Goal: Task Accomplishment & Management: Manage account settings

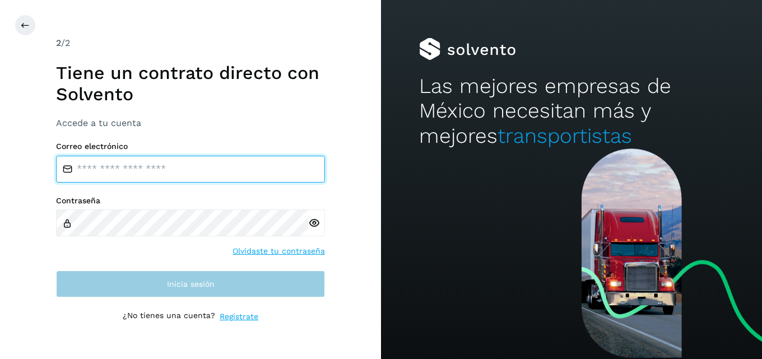
type input "**********"
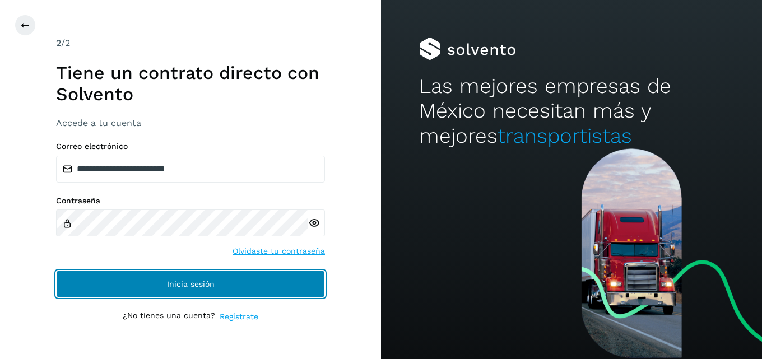
click at [214, 281] on span "Inicia sesión" at bounding box center [191, 284] width 48 height 8
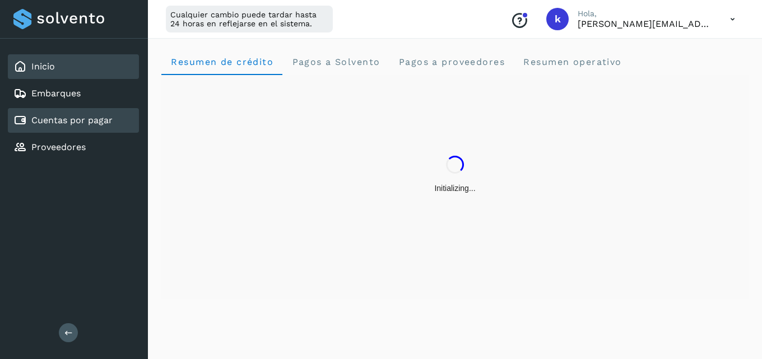
click at [90, 118] on link "Cuentas por pagar" at bounding box center [71, 120] width 81 height 11
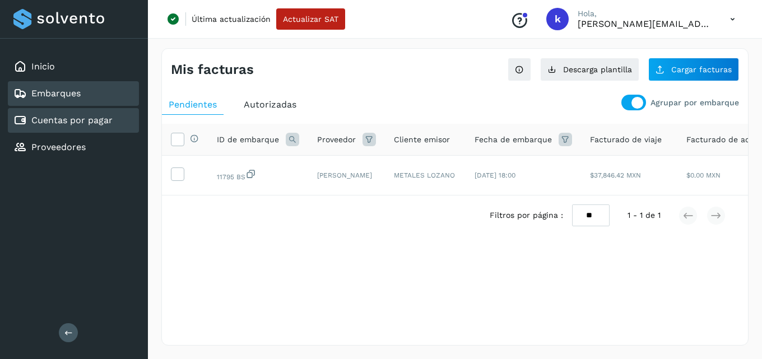
click at [78, 95] on link "Embarques" at bounding box center [55, 93] width 49 height 11
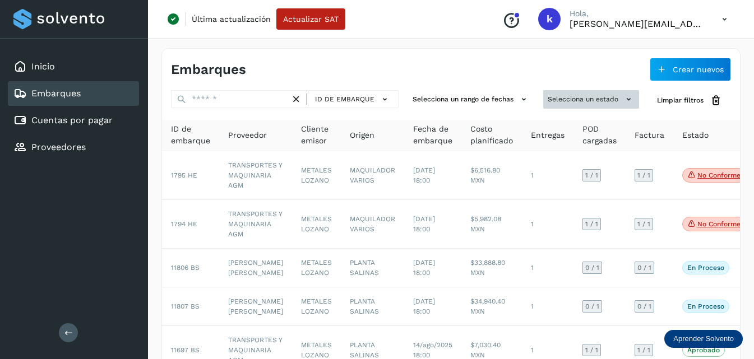
click at [549, 103] on button "Selecciona un estado" at bounding box center [591, 99] width 96 height 18
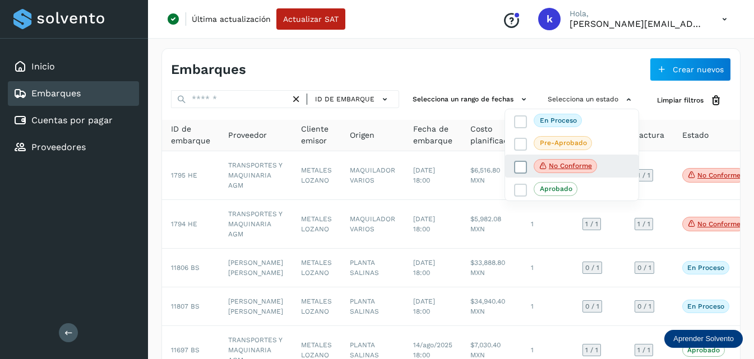
click at [520, 168] on icon at bounding box center [520, 166] width 11 height 11
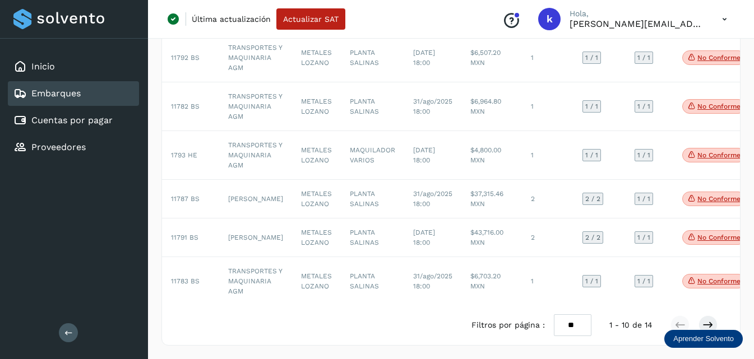
scroll to position [341, 0]
click at [566, 323] on div at bounding box center [377, 179] width 754 height 359
click at [568, 325] on select "** ** **" at bounding box center [573, 325] width 38 height 22
select select "**"
click at [554, 314] on select "** ** **" at bounding box center [573, 325] width 38 height 22
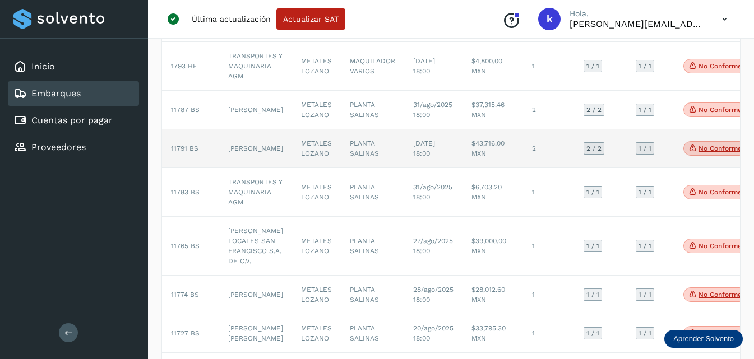
scroll to position [557, 0]
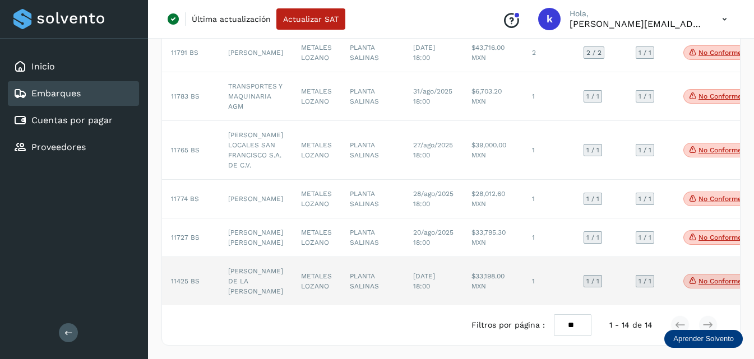
click at [250, 275] on td "[PERSON_NAME]" at bounding box center [255, 281] width 73 height 48
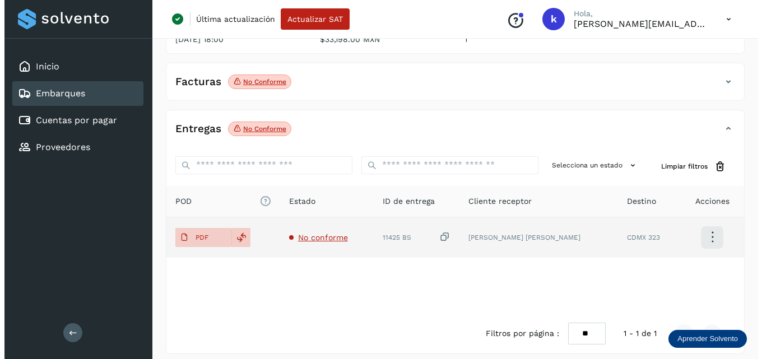
scroll to position [177, 0]
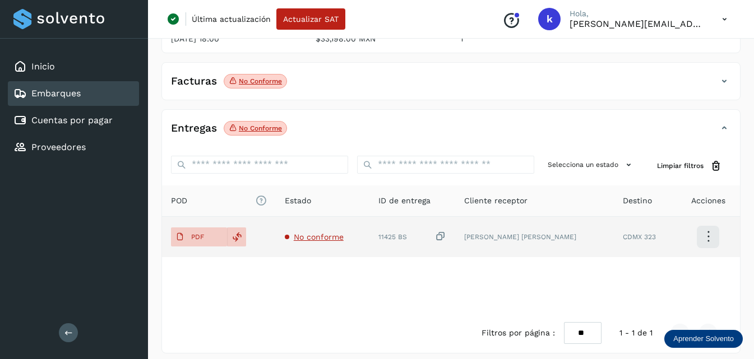
click at [302, 233] on span "No conforme" at bounding box center [319, 237] width 50 height 9
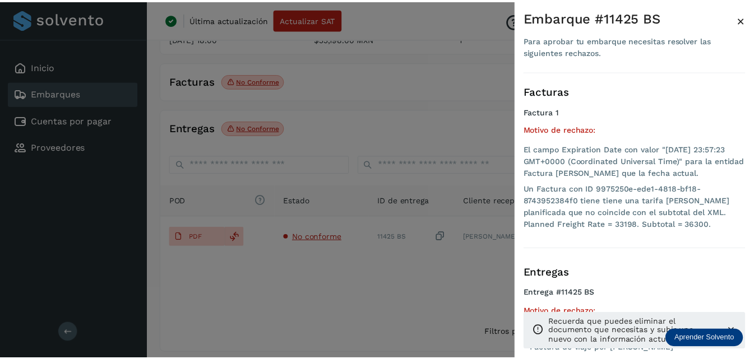
scroll to position [22, 0]
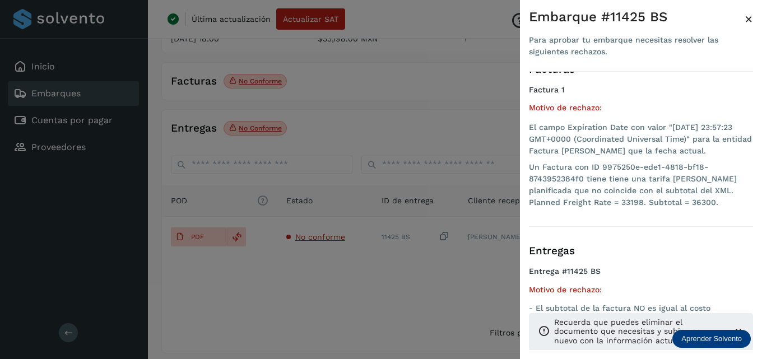
click at [743, 249] on h3 "Entregas" at bounding box center [641, 251] width 224 height 13
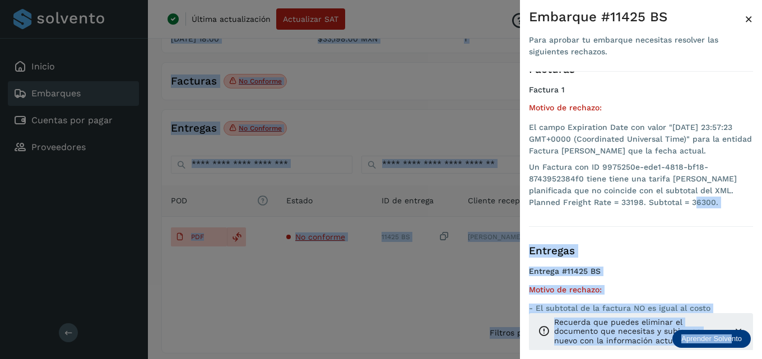
drag, startPoint x: 731, startPoint y: 336, endPoint x: 719, endPoint y: 222, distance: 114.5
click at [719, 222] on body "Inicio Embarques Cuentas por pagar Proveedores Salir Última actualización Actua…" at bounding box center [381, 95] width 762 height 544
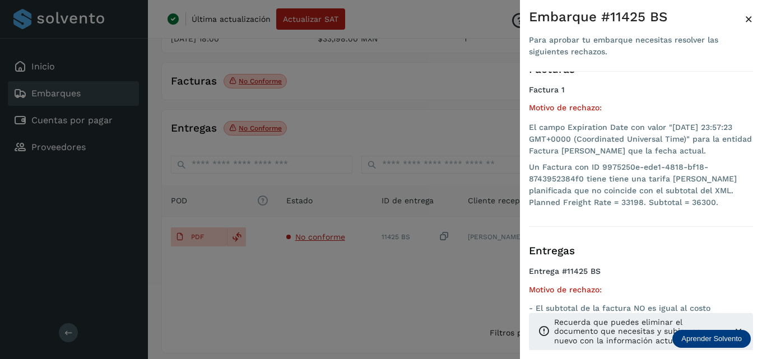
click at [434, 261] on div at bounding box center [381, 179] width 762 height 359
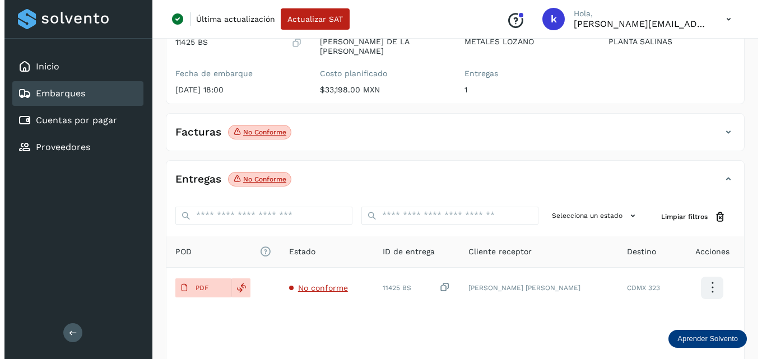
scroll to position [177, 0]
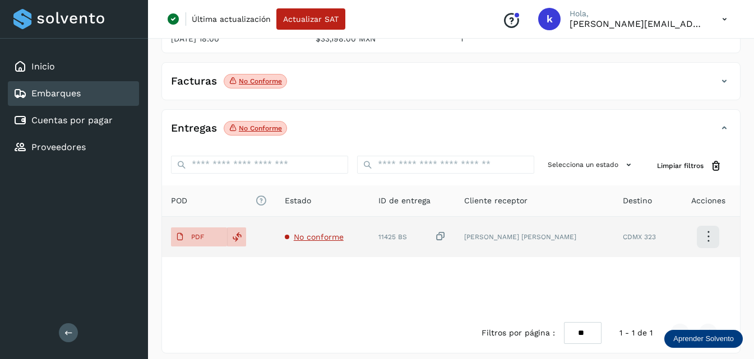
click at [312, 233] on span "No conforme" at bounding box center [319, 237] width 50 height 9
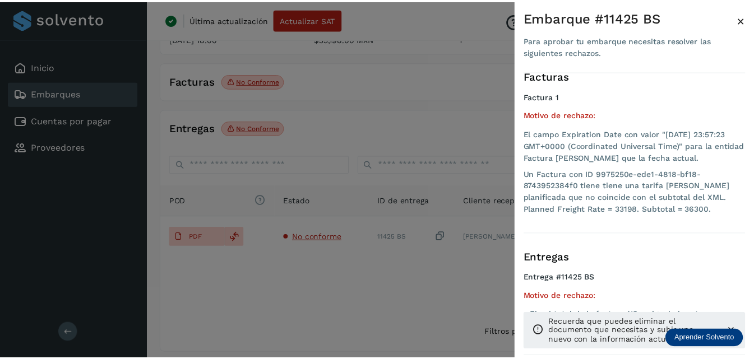
scroll to position [22, 0]
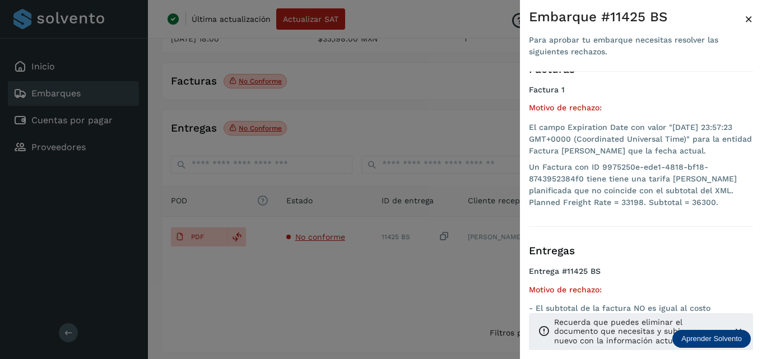
click at [617, 340] on div "Recuerda que puedes eliminar el documento que necesitas y subir uno nuevo con l…" at bounding box center [641, 331] width 224 height 37
click at [628, 340] on p "Recuerda que puedes eliminar el documento que necesitas y subir uno nuevo con l…" at bounding box center [639, 332] width 170 height 28
click at [345, 126] on div at bounding box center [381, 179] width 762 height 359
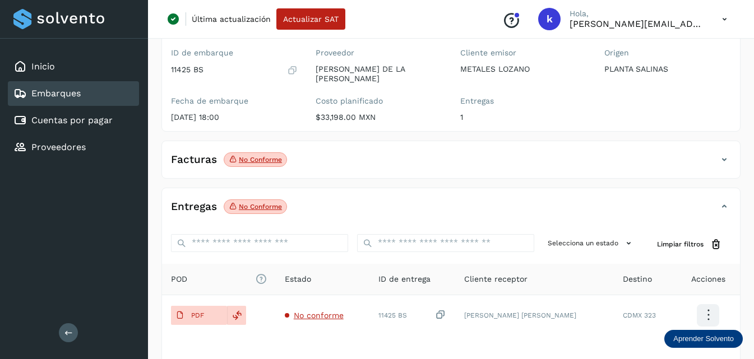
scroll to position [0, 0]
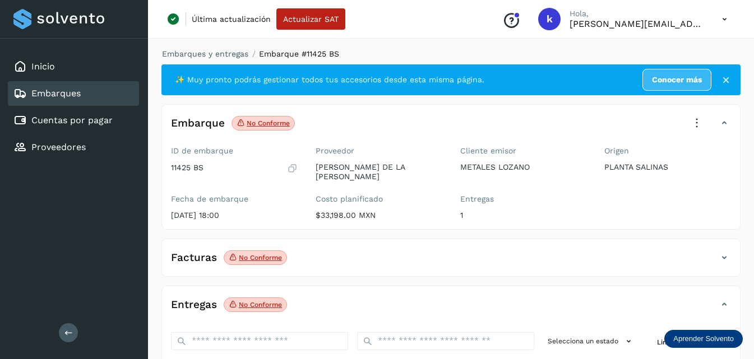
click at [700, 116] on icon at bounding box center [696, 123] width 25 height 25
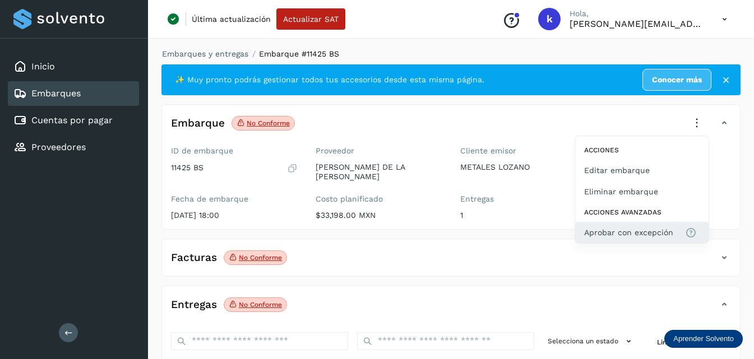
click at [636, 230] on span "Aprobar con excepción" at bounding box center [628, 232] width 89 height 12
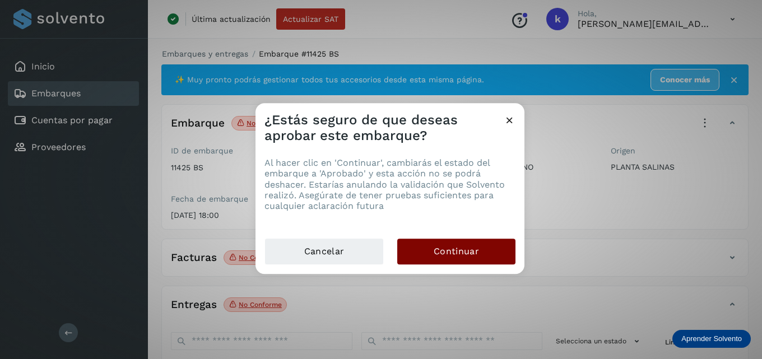
click at [465, 244] on button "Continuar" at bounding box center [456, 252] width 118 height 26
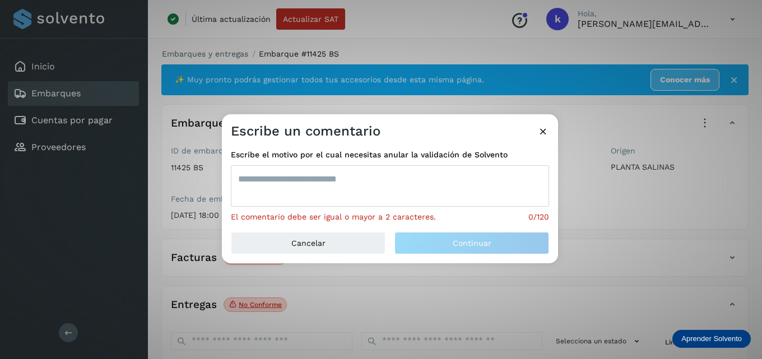
click at [362, 184] on textarea at bounding box center [390, 185] width 318 height 41
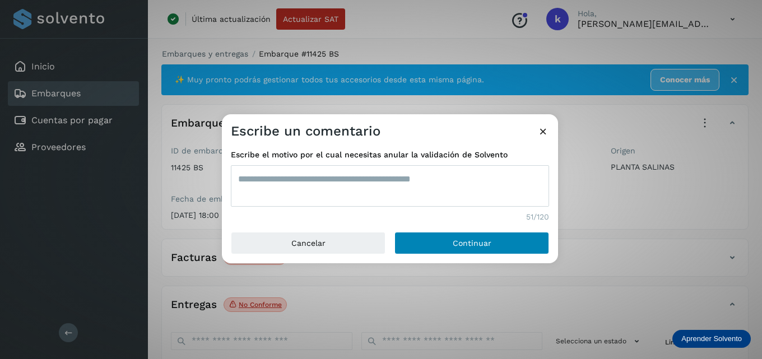
type textarea "**********"
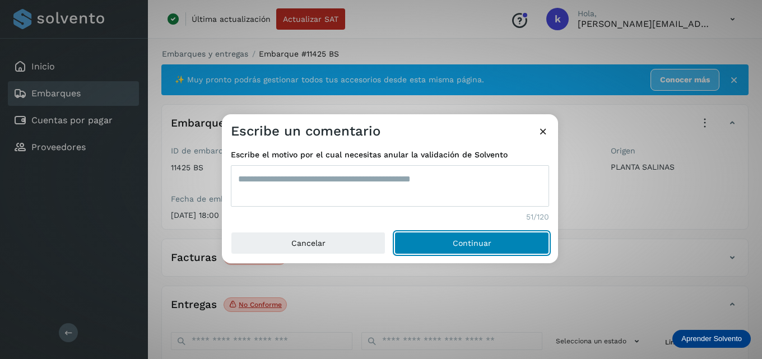
click at [420, 239] on button "Continuar" at bounding box center [472, 243] width 155 height 22
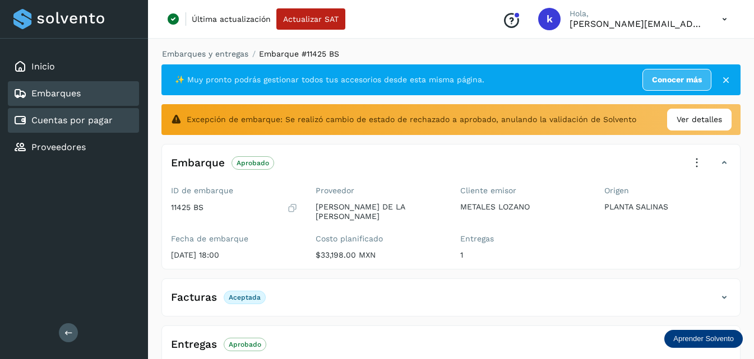
click at [94, 125] on link "Cuentas por pagar" at bounding box center [71, 120] width 81 height 11
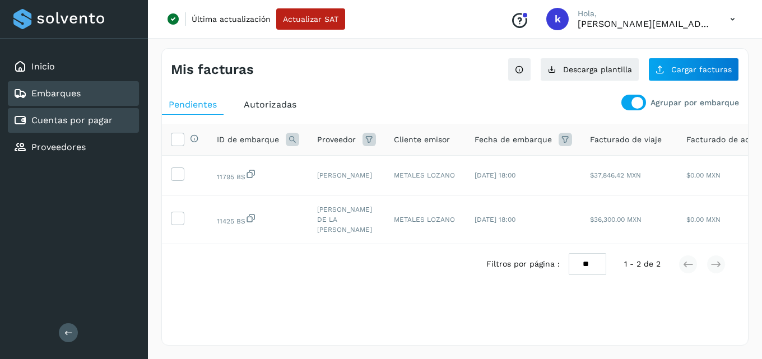
click at [80, 94] on link "Embarques" at bounding box center [55, 93] width 49 height 11
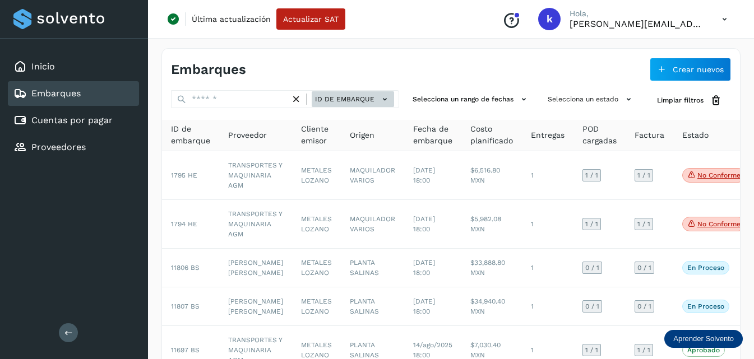
click at [329, 96] on span "ID de embarque" at bounding box center [344, 99] width 59 height 10
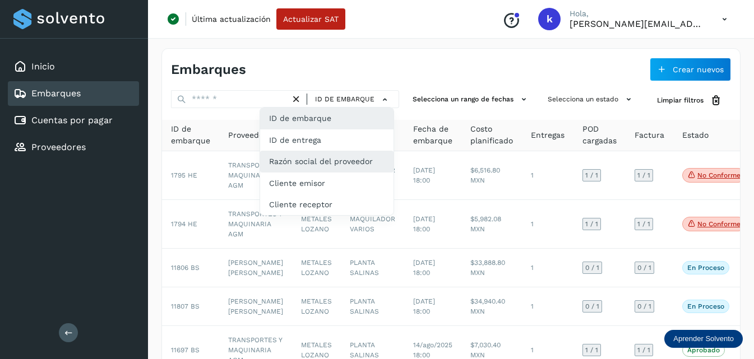
click at [309, 159] on div "Razón social del proveedor" at bounding box center [326, 161] width 133 height 21
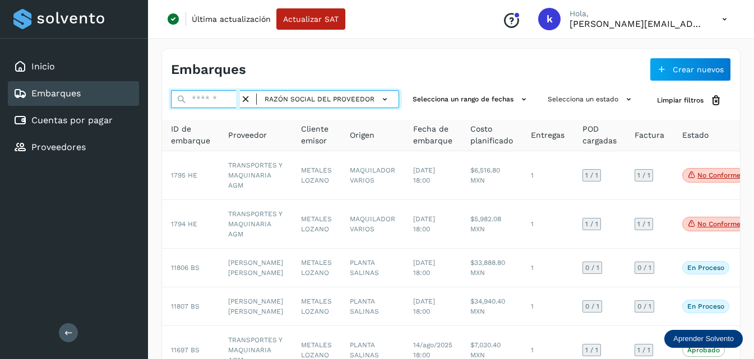
click at [206, 99] on input "text" at bounding box center [205, 99] width 69 height 18
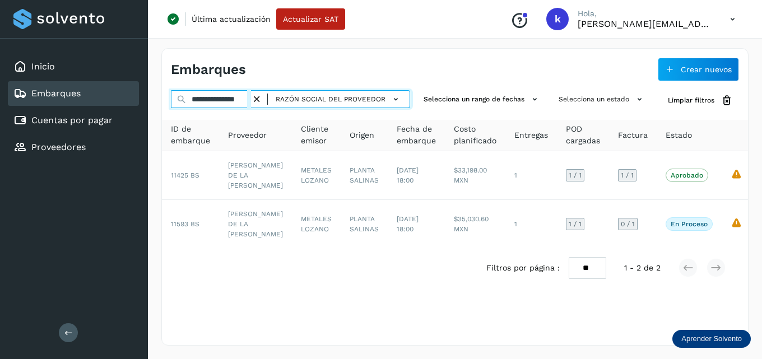
scroll to position [0, 10]
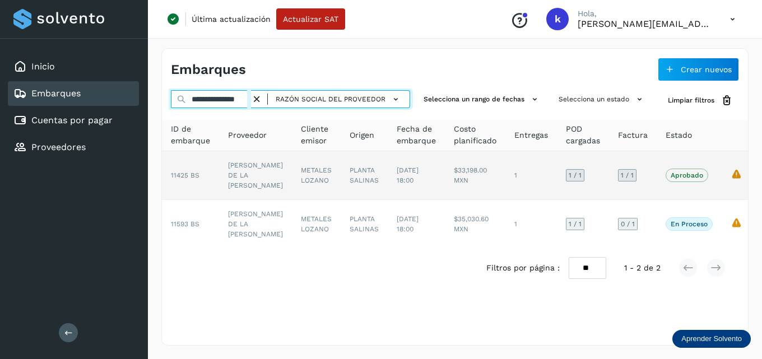
type input "**********"
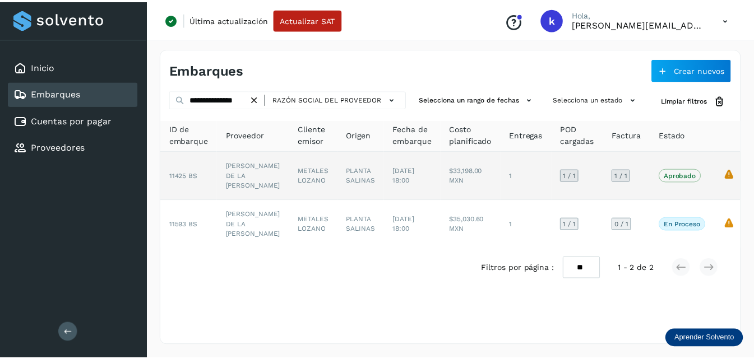
scroll to position [0, 0]
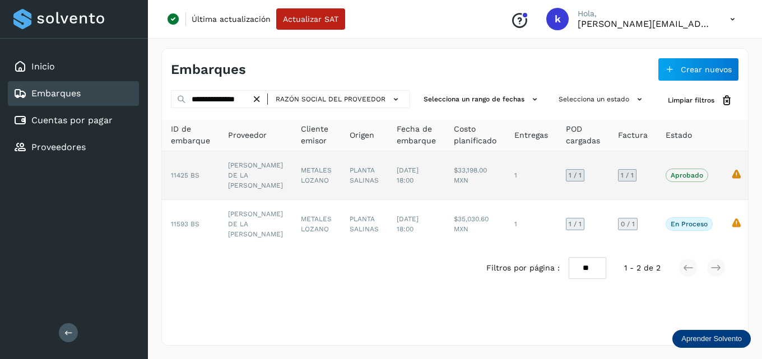
click at [234, 172] on td "[PERSON_NAME]" at bounding box center [255, 175] width 73 height 49
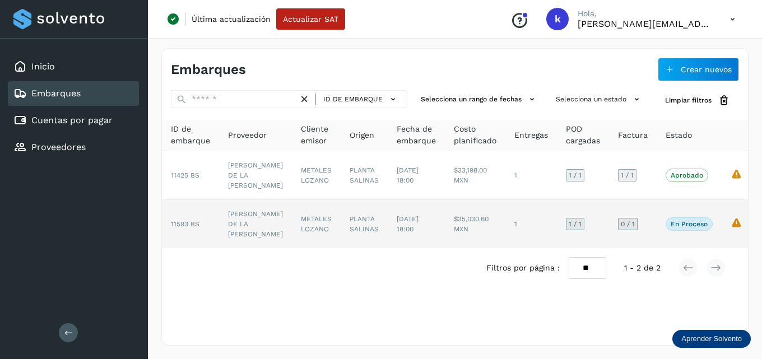
click at [247, 237] on td "[PERSON_NAME]" at bounding box center [255, 224] width 73 height 48
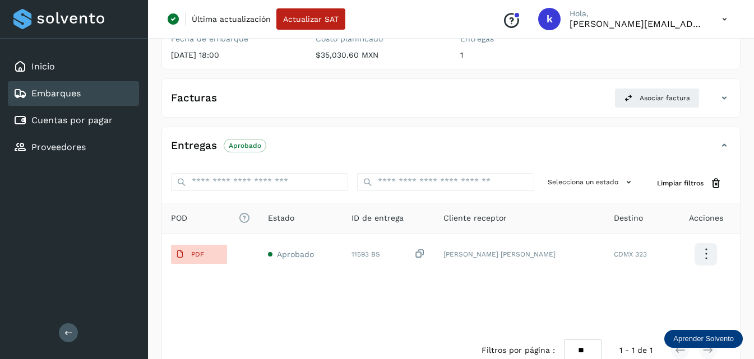
scroll to position [217, 0]
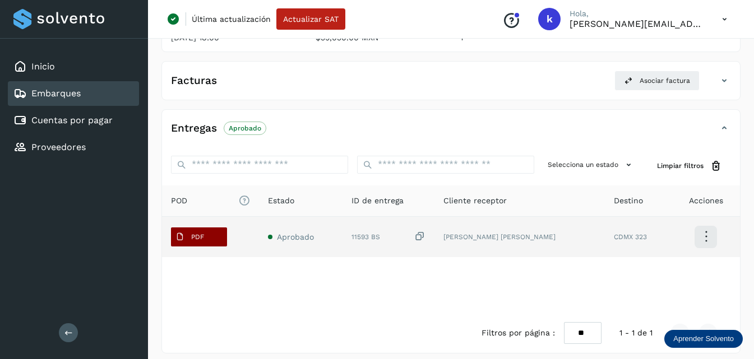
click at [205, 228] on span "PDF" at bounding box center [190, 237] width 38 height 18
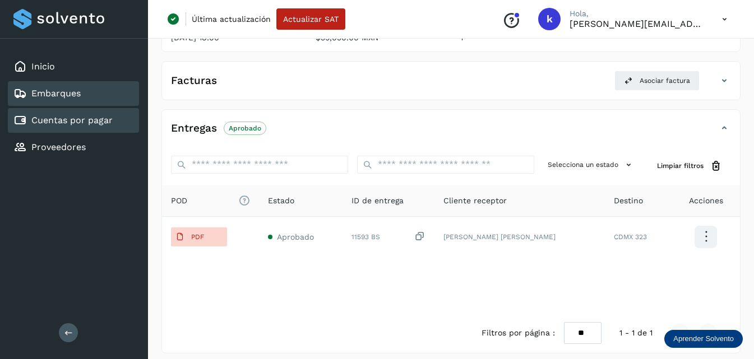
click at [85, 115] on link "Cuentas por pagar" at bounding box center [71, 120] width 81 height 11
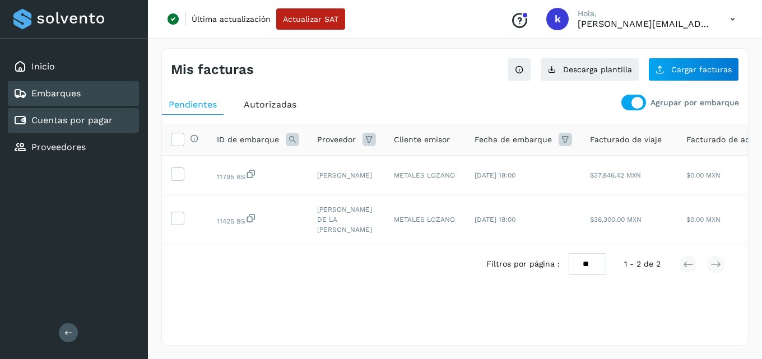
click at [77, 98] on link "Embarques" at bounding box center [55, 93] width 49 height 11
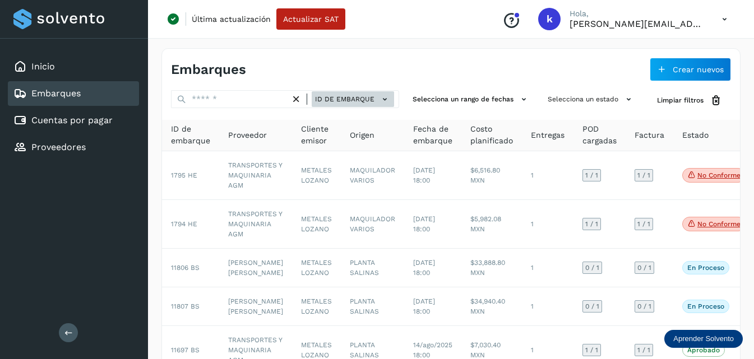
click at [320, 102] on span "ID de embarque" at bounding box center [344, 99] width 59 height 10
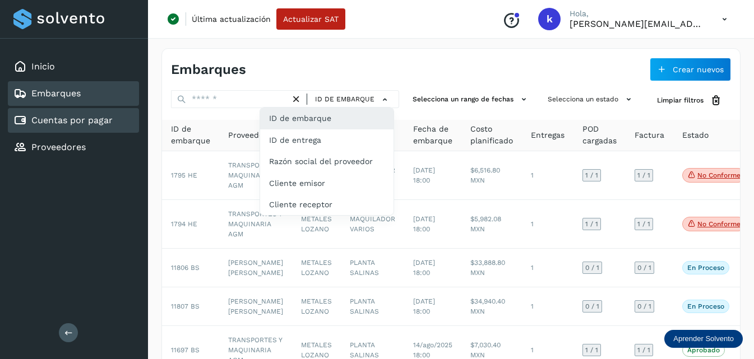
click at [88, 119] on link "Cuentas por pagar" at bounding box center [71, 120] width 81 height 11
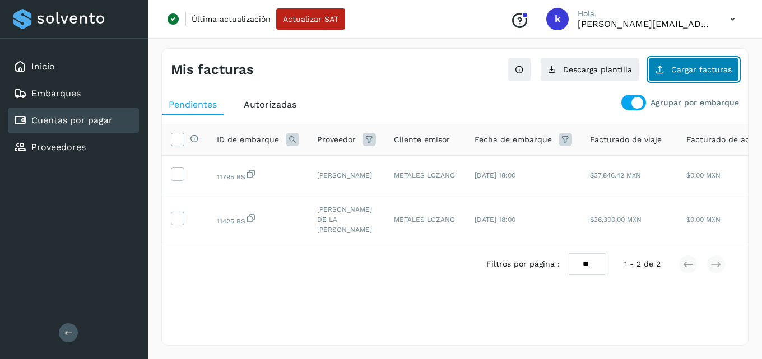
click at [678, 62] on button "Cargar facturas" at bounding box center [694, 70] width 91 height 24
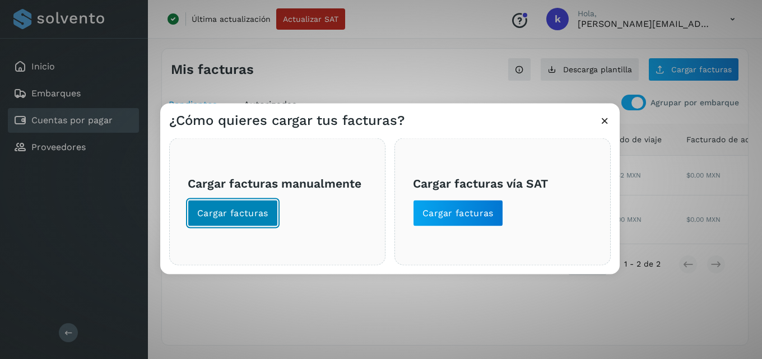
click at [249, 211] on span "Cargar facturas" at bounding box center [232, 213] width 71 height 12
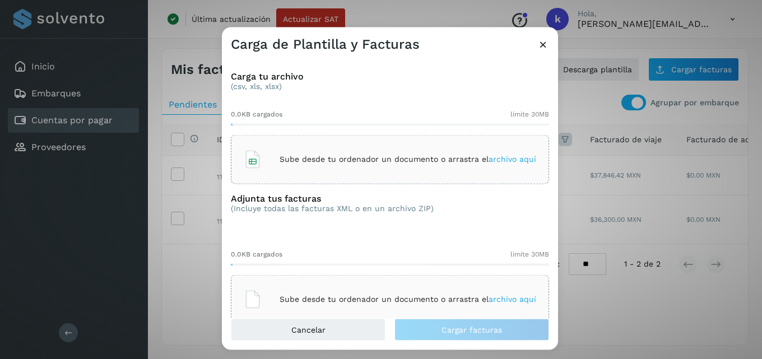
click at [495, 153] on div "Sube desde tu ordenador un documento o arrastra el archivo aquí" at bounding box center [390, 159] width 293 height 30
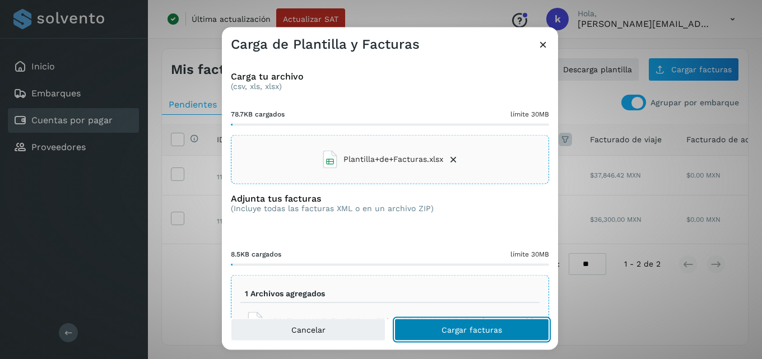
click at [410, 322] on button "Cargar facturas" at bounding box center [472, 330] width 155 height 22
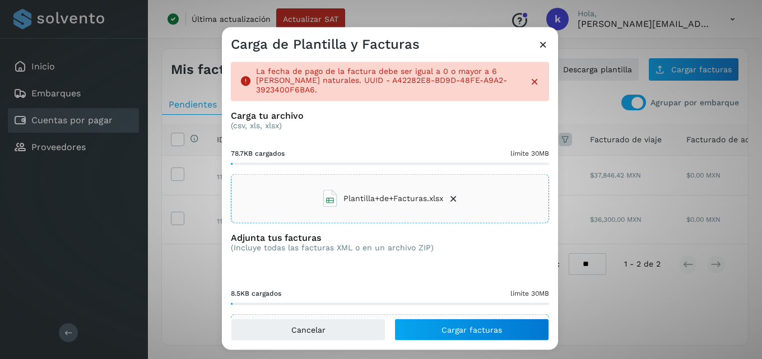
click at [452, 193] on icon at bounding box center [453, 198] width 11 height 11
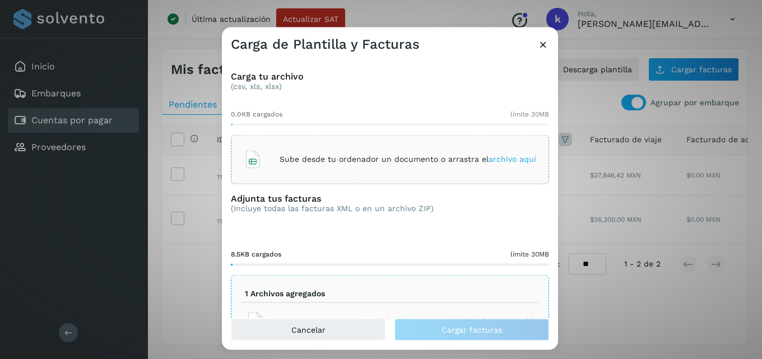
click at [496, 161] on span "archivo aquí" at bounding box center [513, 159] width 48 height 9
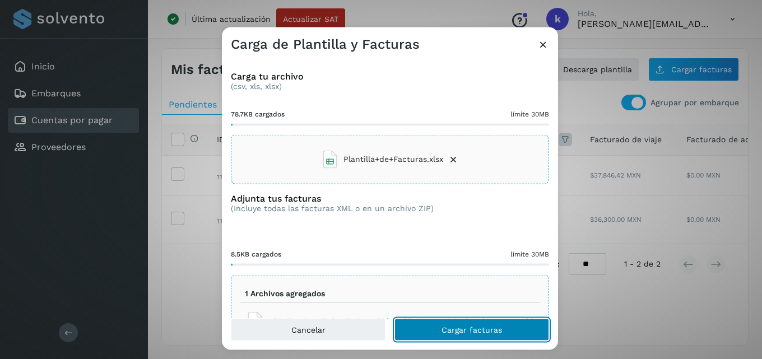
click at [443, 327] on span "Cargar facturas" at bounding box center [472, 330] width 61 height 8
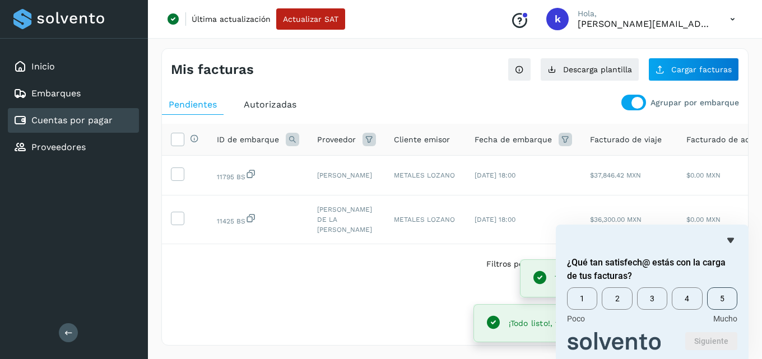
click at [718, 298] on span "5" at bounding box center [722, 299] width 30 height 22
click at [702, 340] on button "Siguiente" at bounding box center [711, 341] width 52 height 18
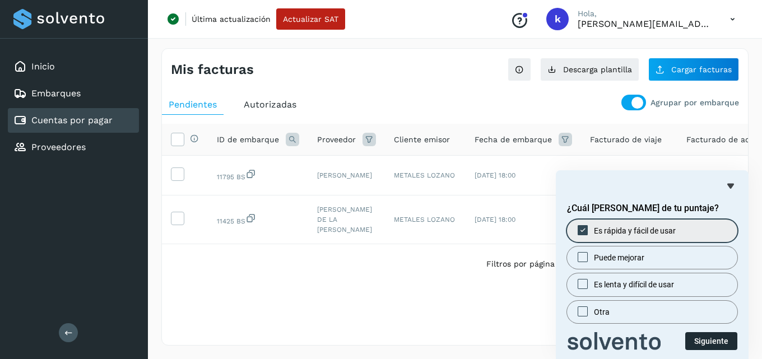
click at [705, 340] on button "Siguiente" at bounding box center [711, 341] width 52 height 18
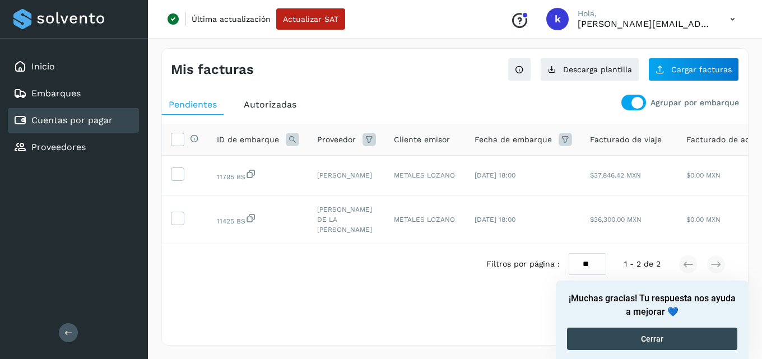
click at [596, 339] on button "Cerrar" at bounding box center [652, 339] width 170 height 22
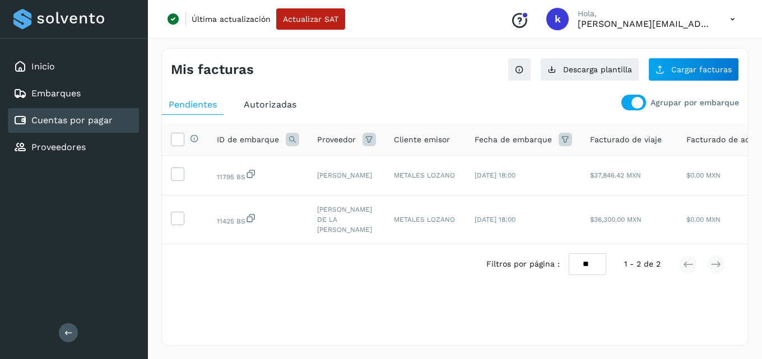
click at [242, 318] on div "Mis facturas Ver instrucciones para cargar Facturas Descarga plantilla Cargar f…" at bounding box center [454, 197] width 587 height 298
click at [68, 95] on link "Embarques" at bounding box center [55, 93] width 49 height 11
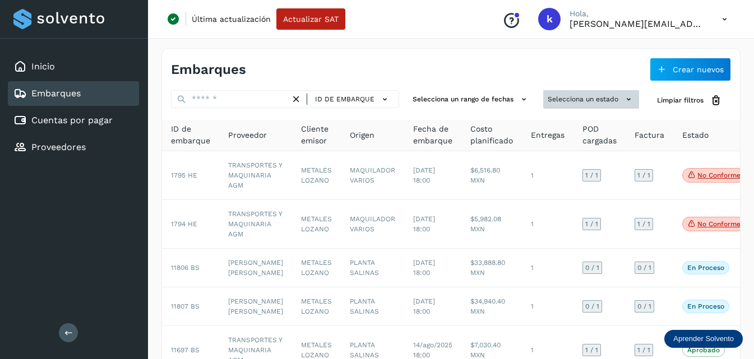
click at [559, 99] on button "Selecciona un estado" at bounding box center [591, 99] width 96 height 18
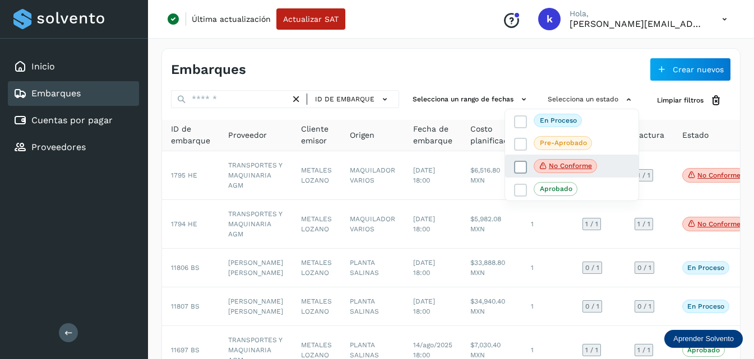
click at [526, 166] on span at bounding box center [520, 167] width 13 height 13
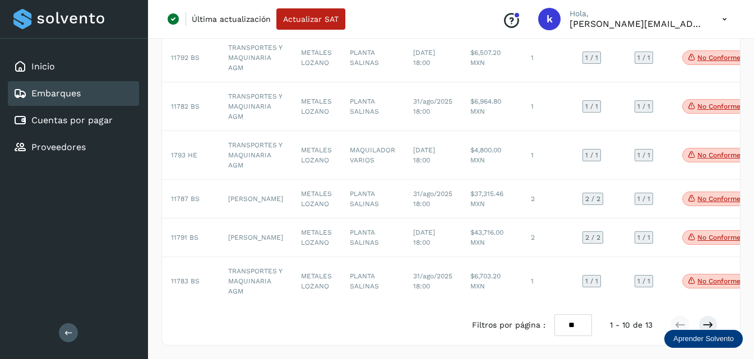
scroll to position [341, 0]
click at [569, 327] on div at bounding box center [377, 179] width 754 height 359
click at [566, 323] on select "** ** **" at bounding box center [573, 325] width 38 height 22
select select "**"
click at [554, 314] on select "** ** **" at bounding box center [573, 325] width 38 height 22
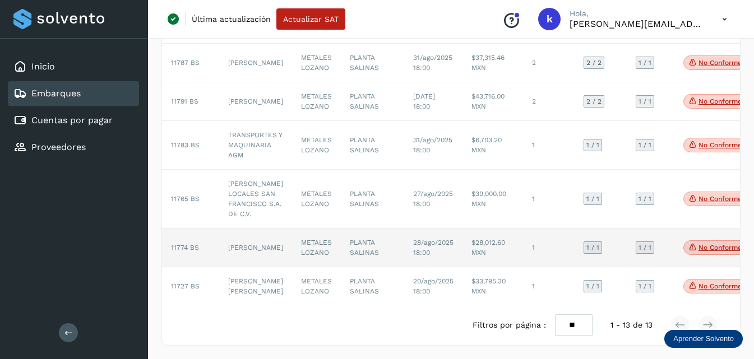
scroll to position [508, 0]
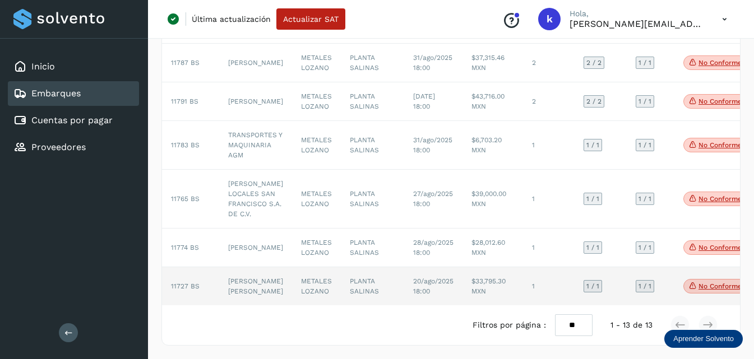
click at [242, 267] on td "LUISA MARISELA AMADOR ALARCON" at bounding box center [255, 286] width 73 height 38
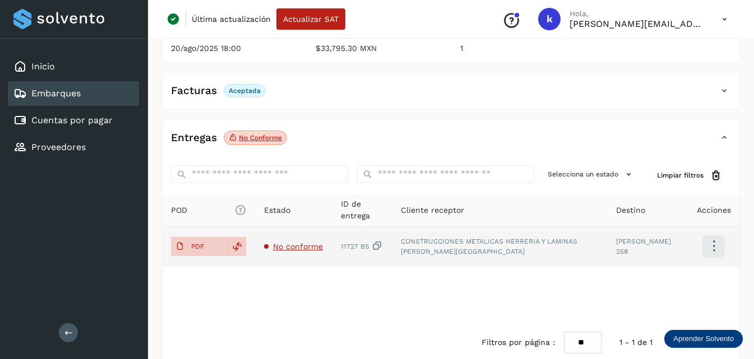
scroll to position [184, 0]
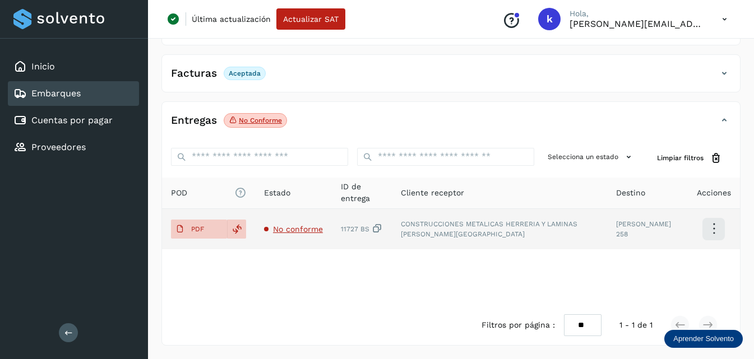
click at [286, 229] on span "No conforme" at bounding box center [298, 229] width 50 height 9
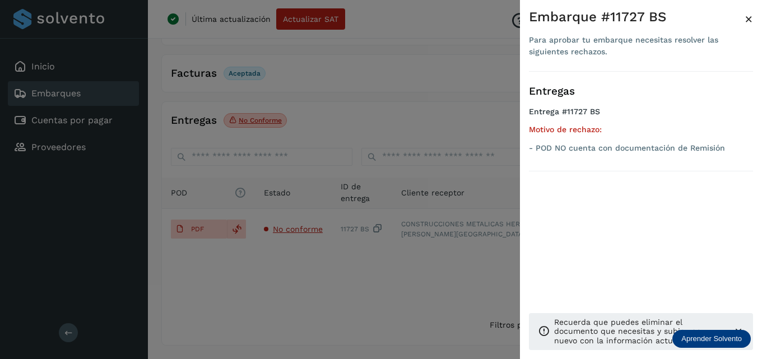
click at [333, 272] on div at bounding box center [381, 179] width 762 height 359
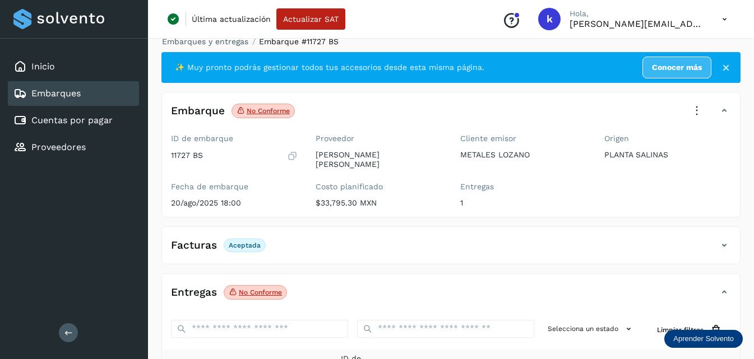
scroll to position [0, 0]
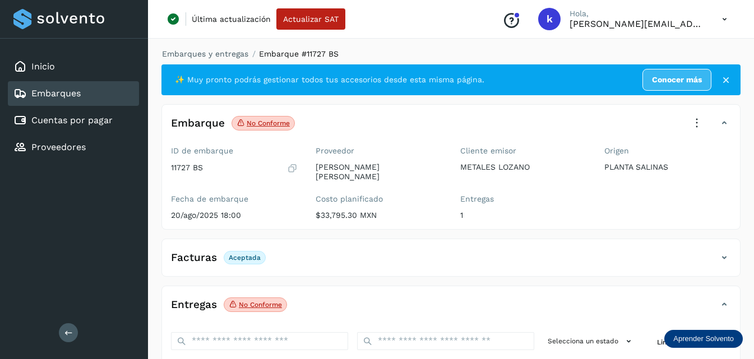
select select "**"
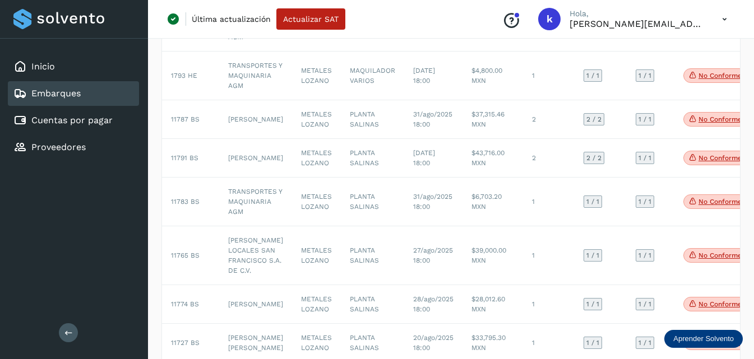
scroll to position [508, 0]
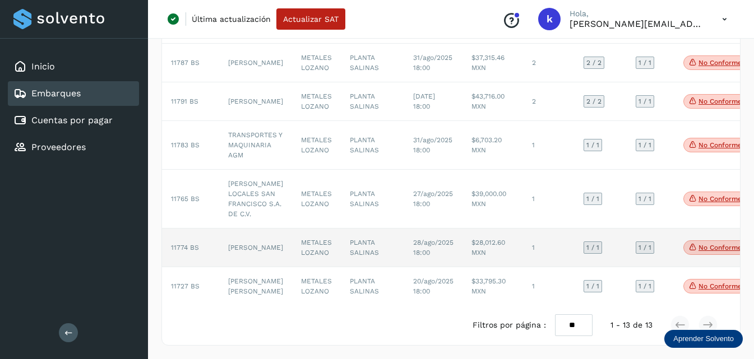
click at [186, 229] on td "11774 BS" at bounding box center [190, 248] width 57 height 39
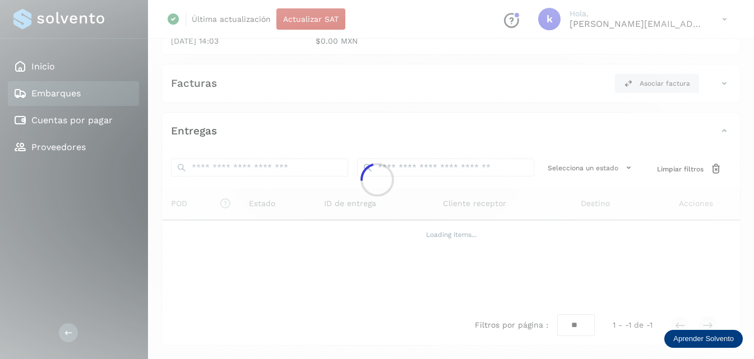
scroll to position [177, 0]
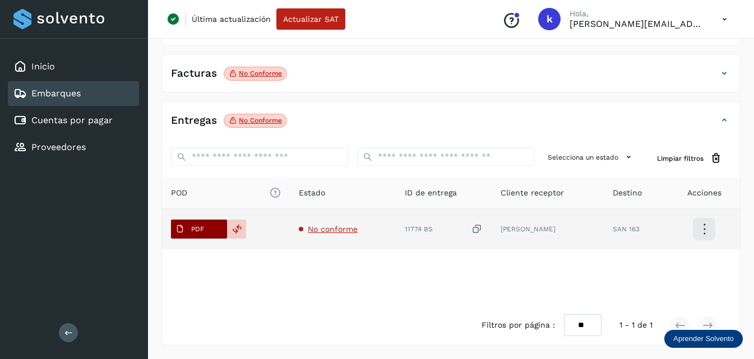
click at [203, 224] on span "PDF" at bounding box center [190, 229] width 38 height 18
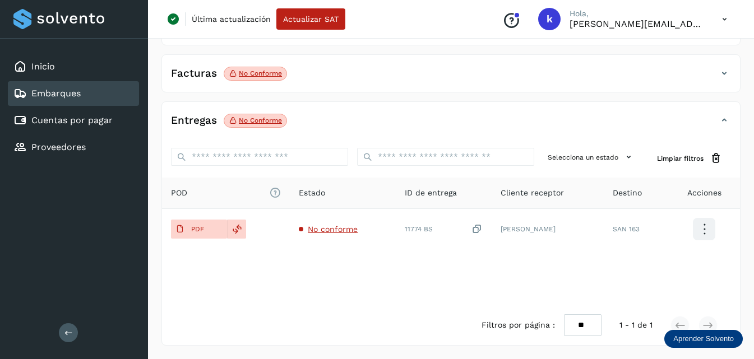
select select "**"
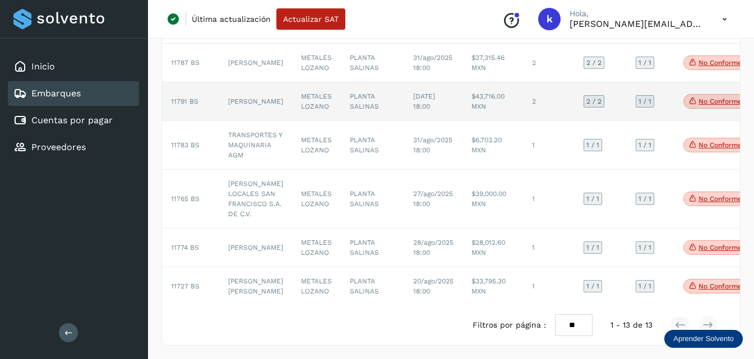
scroll to position [508, 0]
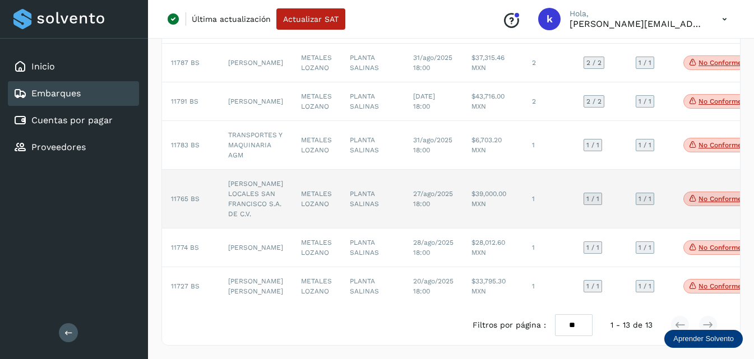
click at [228, 170] on td "FLETES LOCALES SAN FRANCISCO S.A. DE C.V." at bounding box center [255, 199] width 73 height 59
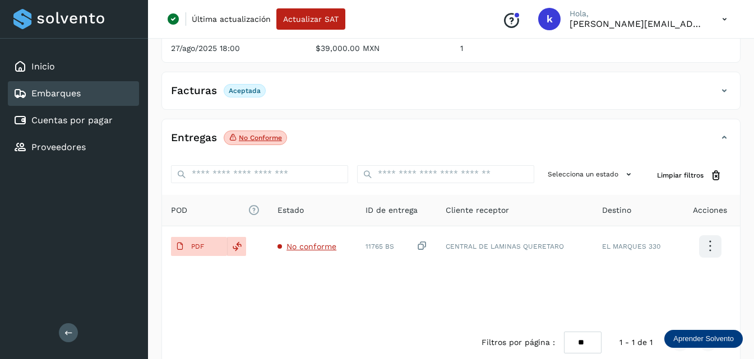
scroll to position [184, 0]
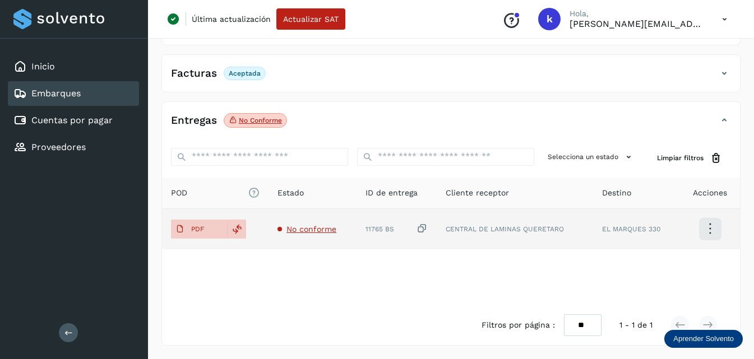
click at [308, 225] on span "No conforme" at bounding box center [311, 229] width 50 height 9
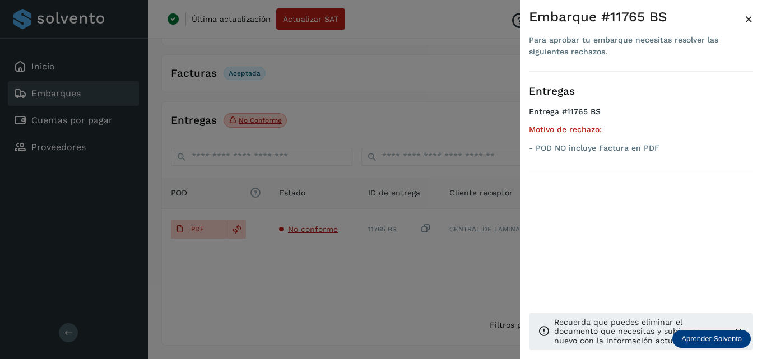
click at [296, 252] on div at bounding box center [381, 179] width 762 height 359
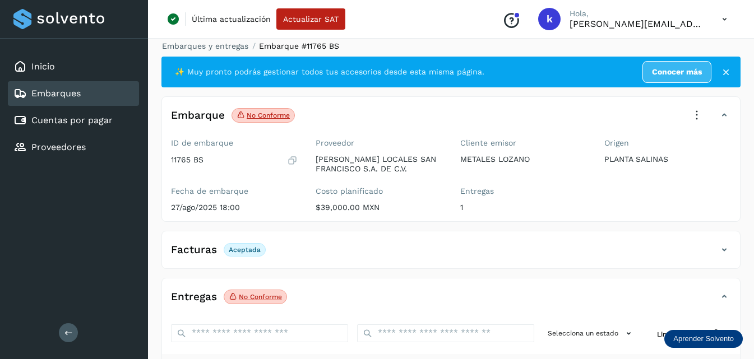
scroll to position [0, 0]
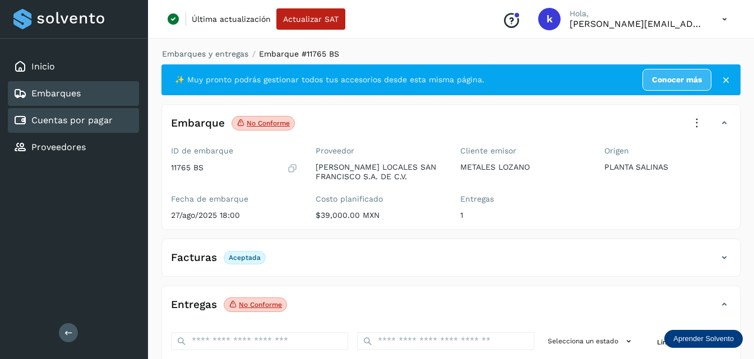
click at [95, 119] on link "Cuentas por pagar" at bounding box center [71, 120] width 81 height 11
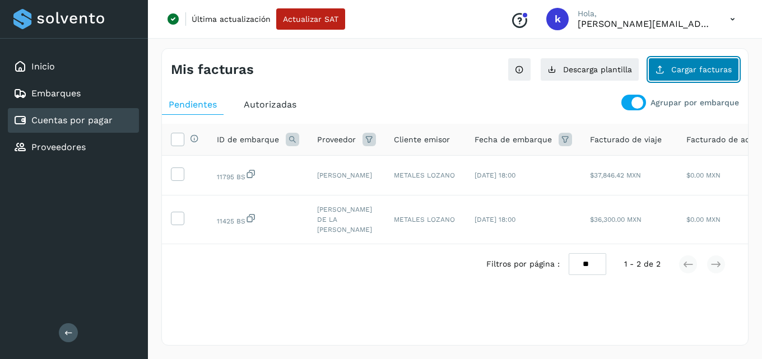
click at [700, 70] on span "Cargar facturas" at bounding box center [701, 70] width 61 height 8
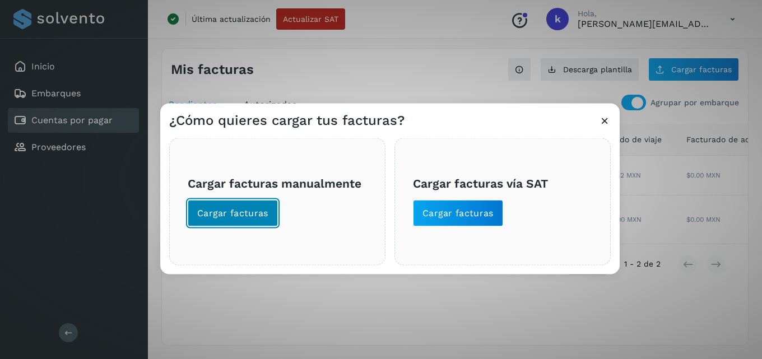
click at [210, 207] on span "Cargar facturas" at bounding box center [232, 213] width 71 height 12
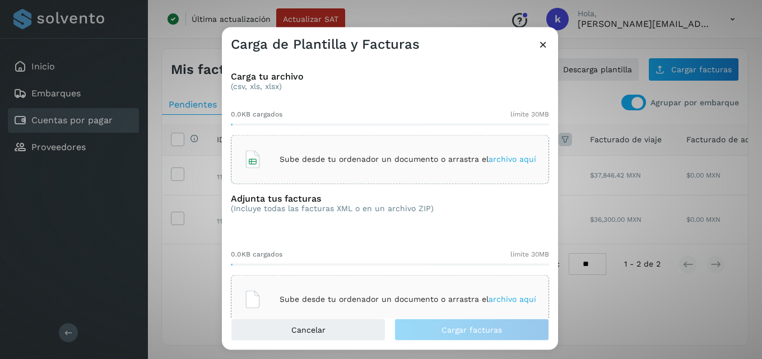
click at [540, 44] on icon at bounding box center [544, 44] width 12 height 12
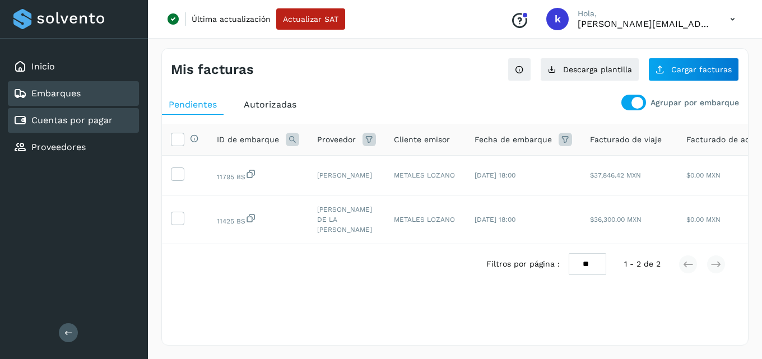
click at [112, 99] on div "Embarques" at bounding box center [73, 93] width 131 height 25
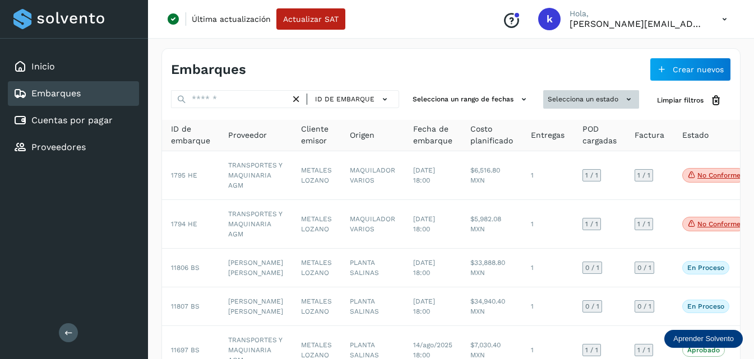
click at [574, 104] on button "Selecciona un estado" at bounding box center [591, 99] width 96 height 18
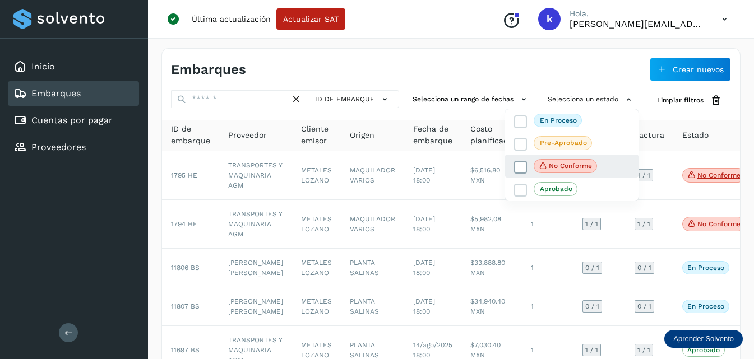
click at [563, 166] on p "No conforme" at bounding box center [570, 166] width 43 height 8
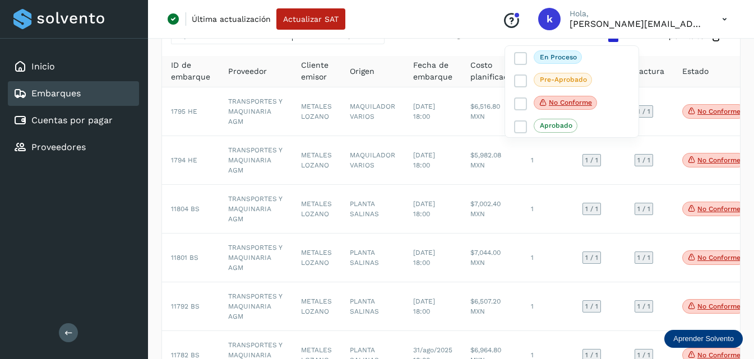
scroll to position [336, 0]
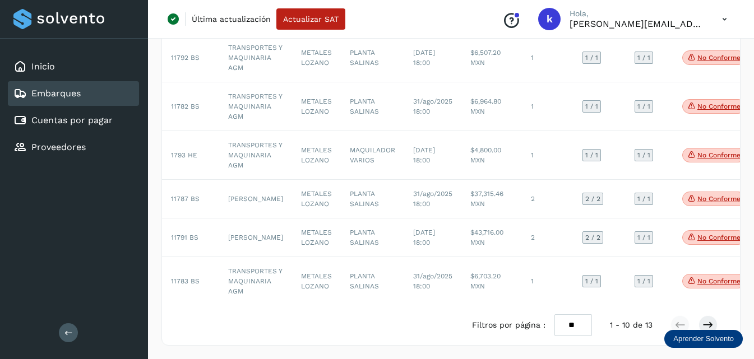
click at [558, 332] on div at bounding box center [377, 179] width 754 height 359
click at [571, 329] on select "** ** **" at bounding box center [573, 325] width 38 height 22
select select "**"
click at [554, 319] on select "** ** **" at bounding box center [573, 325] width 38 height 22
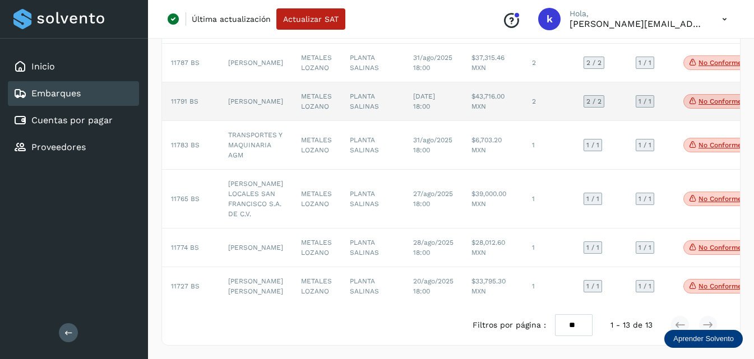
scroll to position [508, 0]
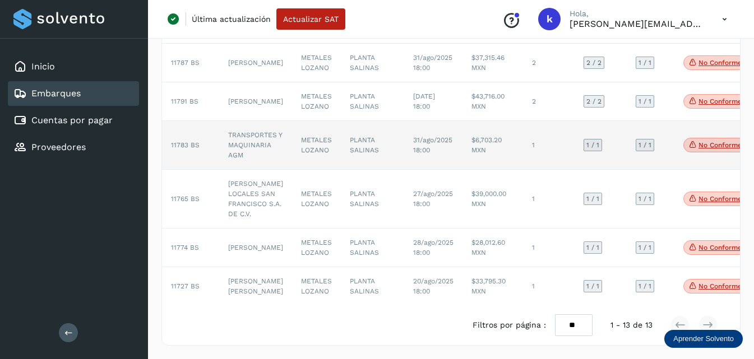
click at [250, 163] on td "TRANSPORTES Y MAQUINARIA AGM" at bounding box center [255, 145] width 73 height 49
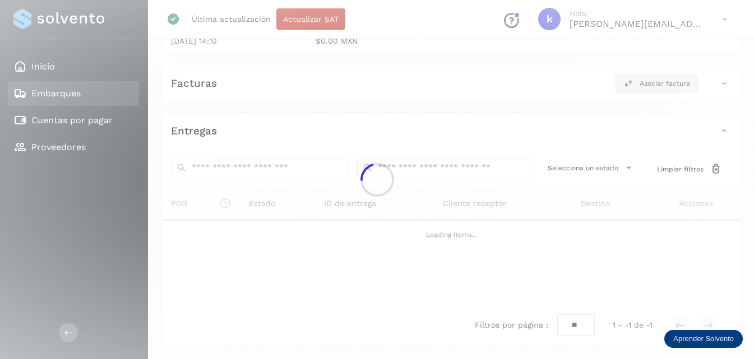
scroll to position [184, 0]
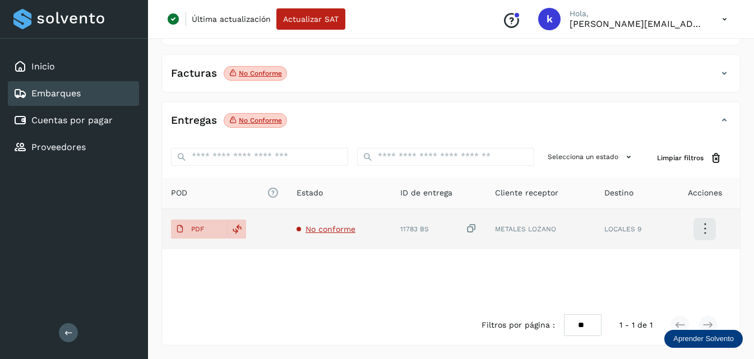
click at [331, 225] on span "No conforme" at bounding box center [330, 229] width 50 height 9
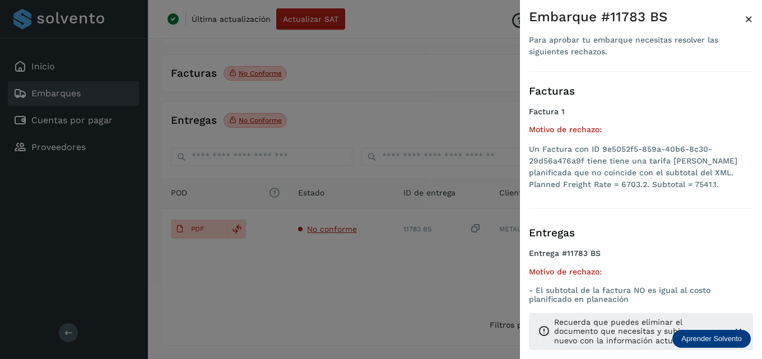
click at [244, 231] on div at bounding box center [381, 179] width 762 height 359
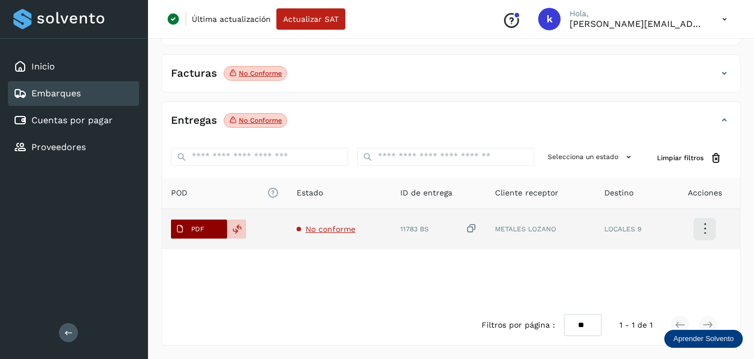
click at [206, 230] on span "PDF" at bounding box center [190, 229] width 38 height 18
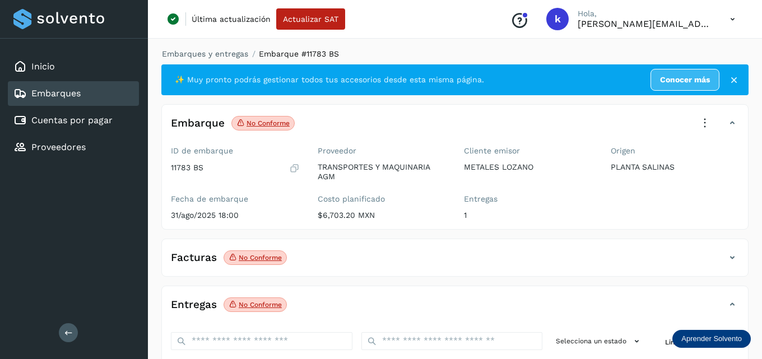
select select "**"
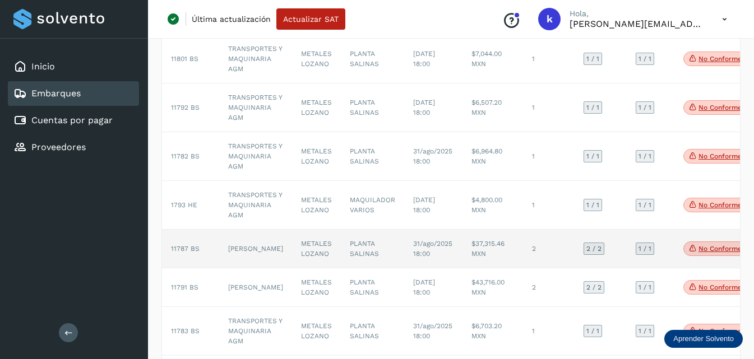
scroll to position [280, 0]
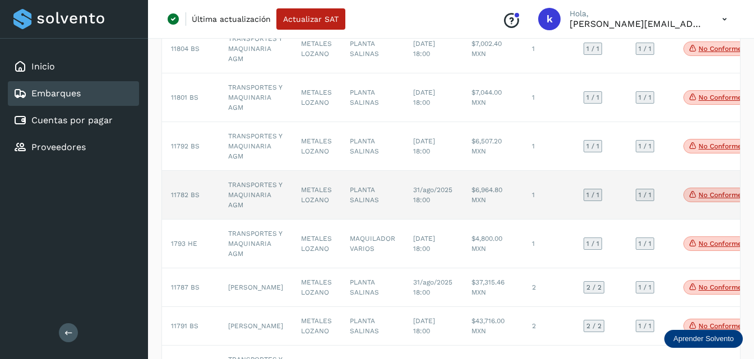
click at [245, 190] on td "TRANSPORTES Y MAQUINARIA AGM" at bounding box center [255, 195] width 73 height 49
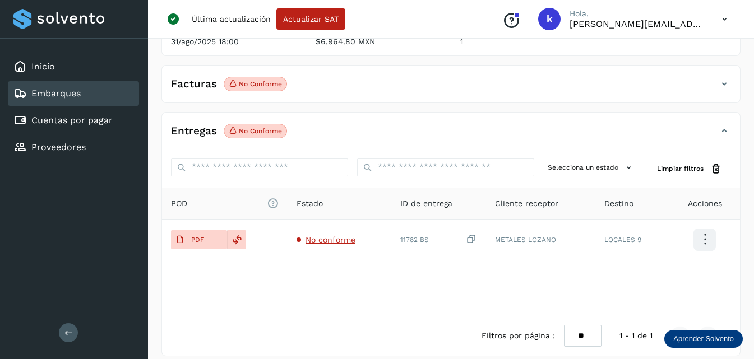
scroll to position [184, 0]
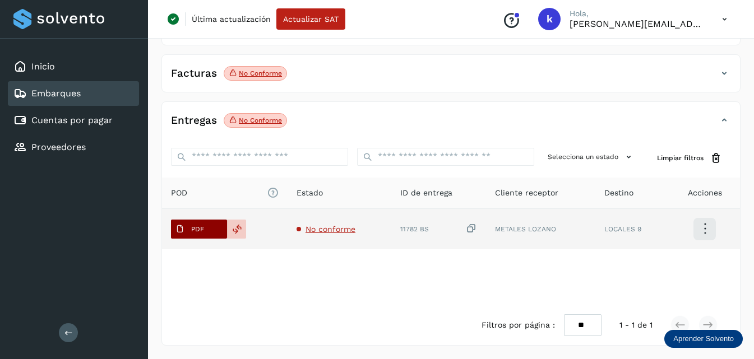
click at [210, 229] on button "PDF" at bounding box center [199, 229] width 56 height 19
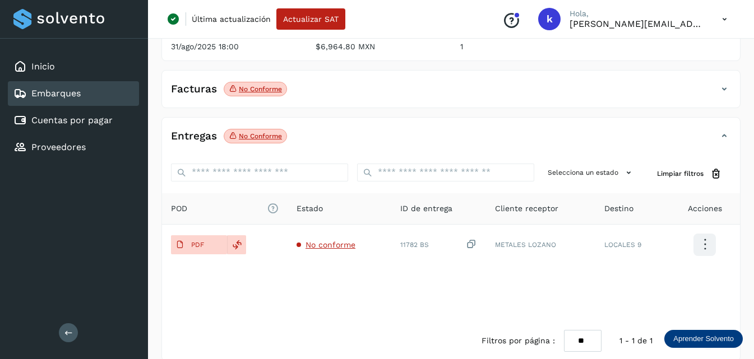
scroll to position [0, 0]
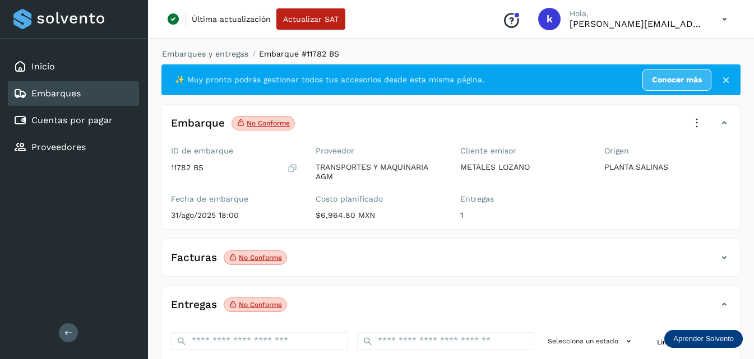
select select "**"
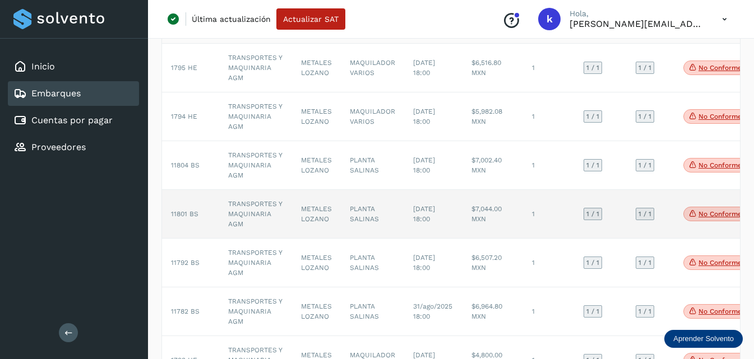
scroll to position [112, 0]
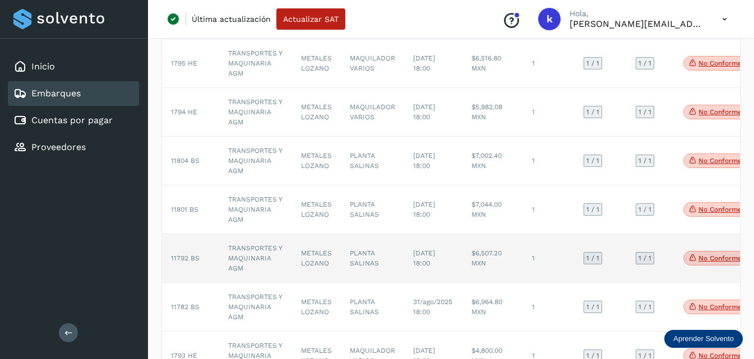
click at [196, 256] on span "11792 BS" at bounding box center [185, 258] width 29 height 8
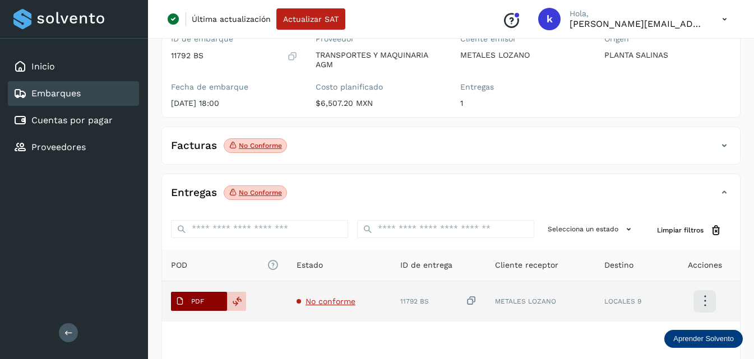
click at [211, 295] on button "PDF" at bounding box center [199, 301] width 56 height 19
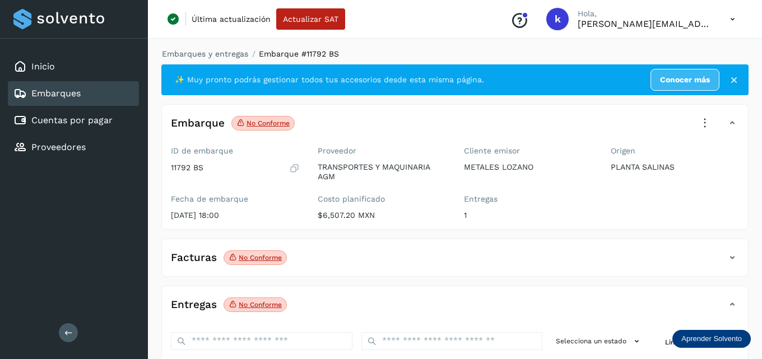
select select "**"
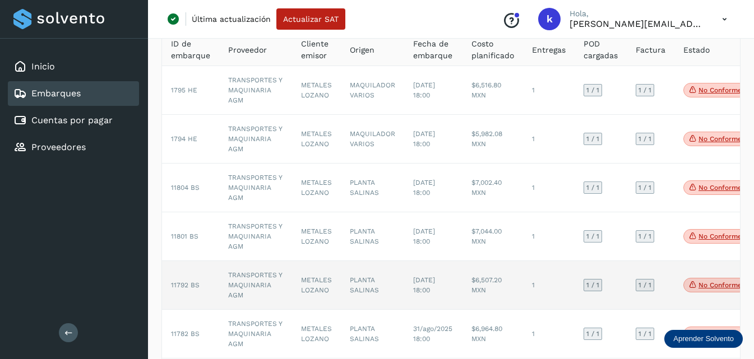
scroll to position [112, 0]
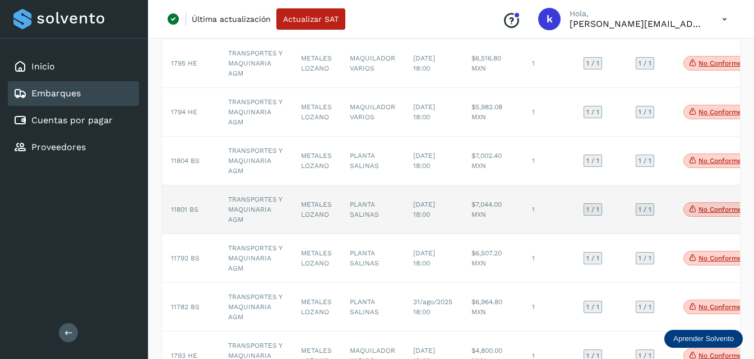
click at [194, 205] on td "11801 BS" at bounding box center [190, 210] width 57 height 49
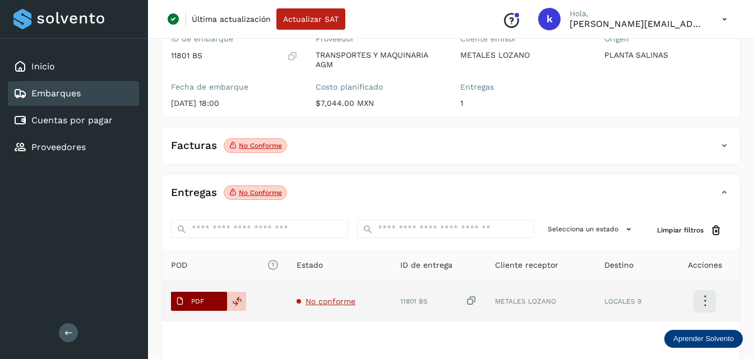
click at [191, 298] on span "PDF" at bounding box center [190, 302] width 38 height 18
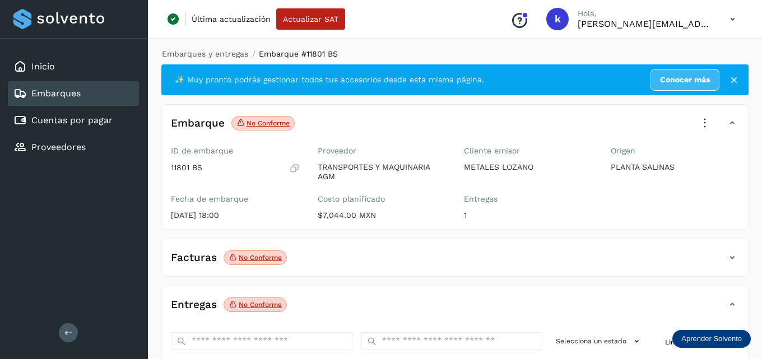
select select "**"
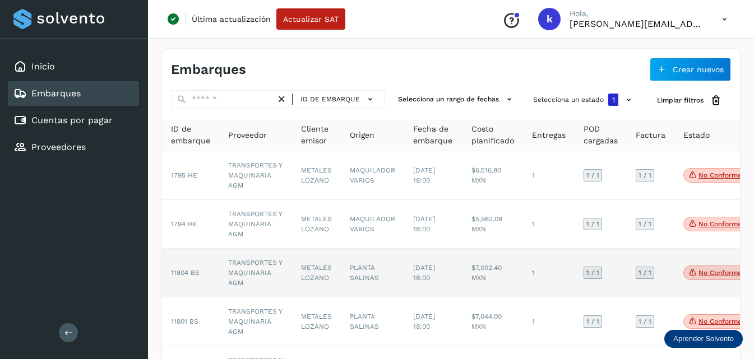
click at [183, 272] on span "11804 BS" at bounding box center [185, 273] width 29 height 8
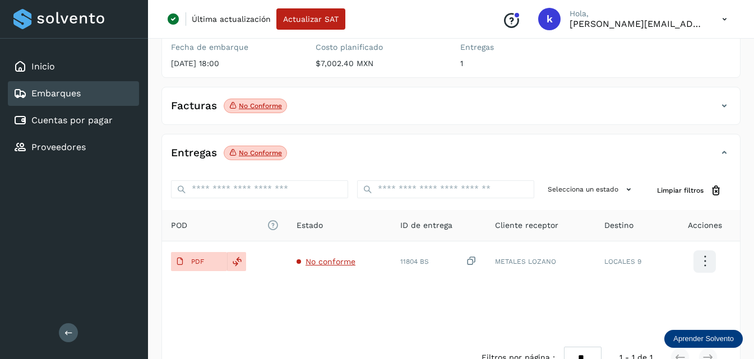
scroll to position [168, 0]
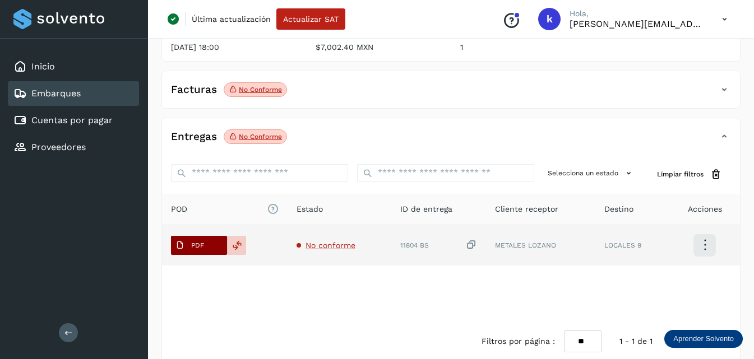
click at [203, 242] on p "PDF" at bounding box center [197, 246] width 13 height 8
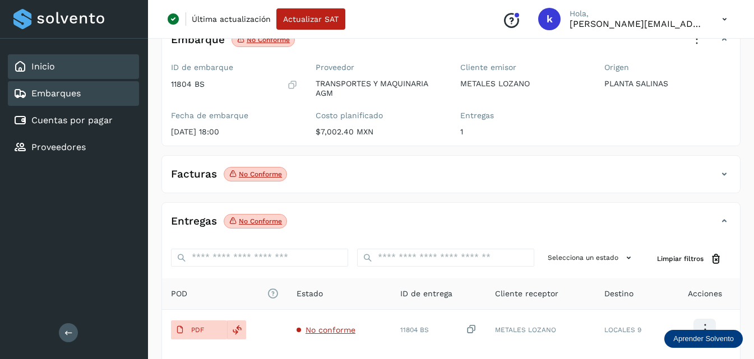
scroll to position [56, 0]
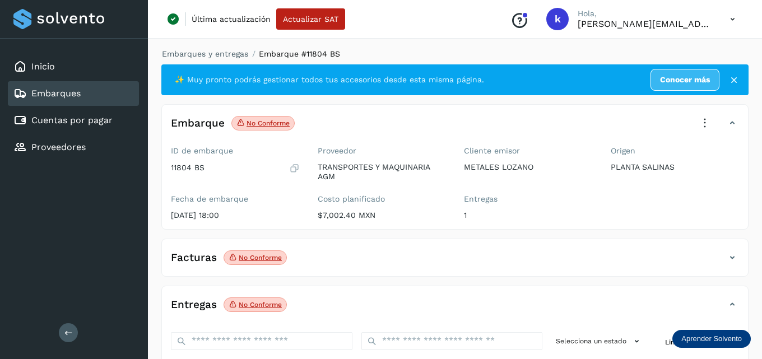
select select "**"
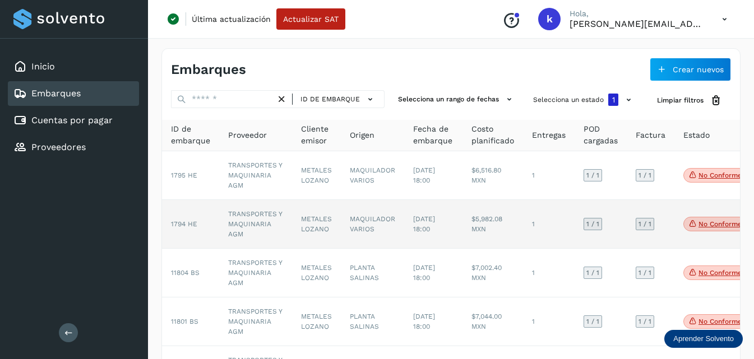
click at [185, 227] on span "1794 HE" at bounding box center [184, 224] width 26 height 8
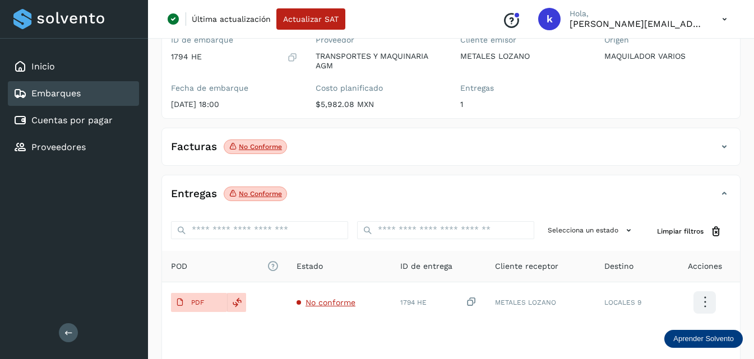
scroll to position [112, 0]
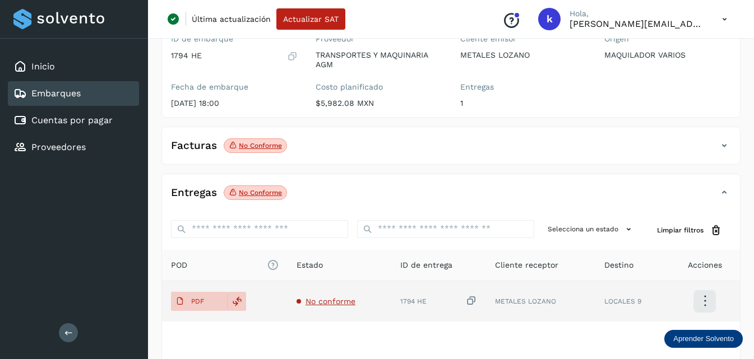
drag, startPoint x: 190, startPoint y: 295, endPoint x: 195, endPoint y: 288, distance: 8.9
click at [191, 295] on span "PDF" at bounding box center [190, 302] width 38 height 18
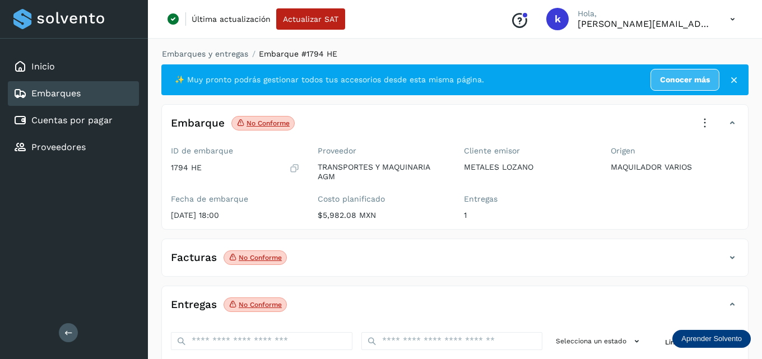
select select "**"
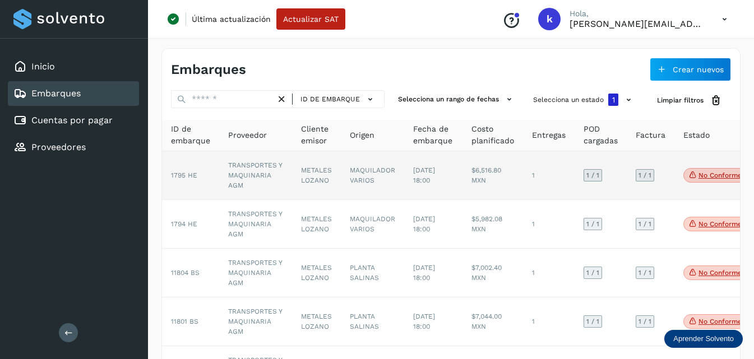
click at [188, 174] on span "1795 HE" at bounding box center [184, 176] width 26 height 8
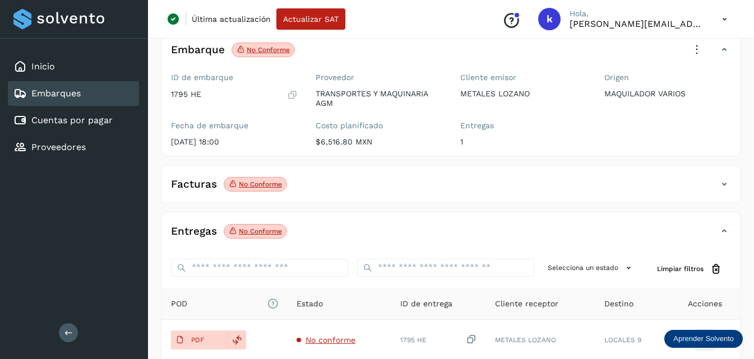
scroll to position [184, 0]
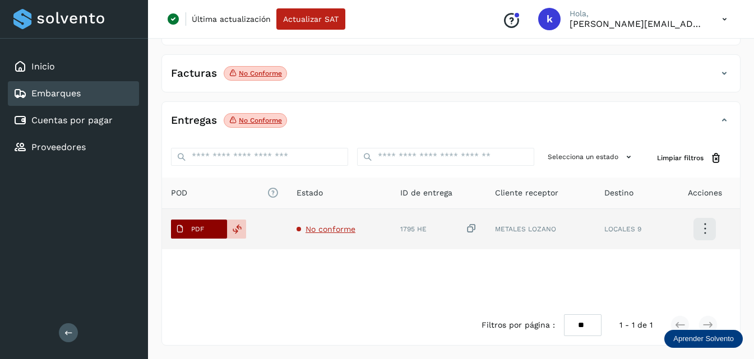
click at [198, 226] on p "PDF" at bounding box center [197, 229] width 13 height 8
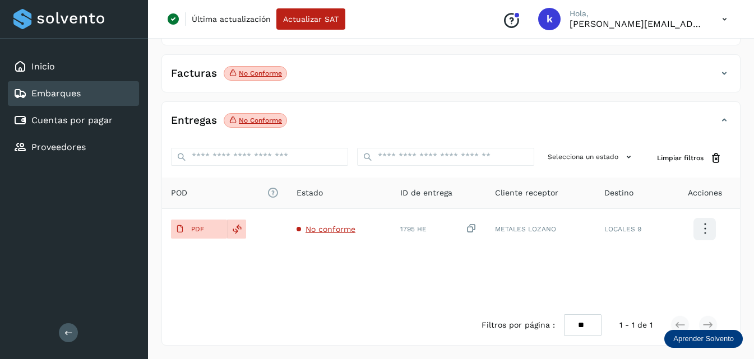
click at [59, 96] on link "Embarques" at bounding box center [55, 93] width 49 height 11
select select "**"
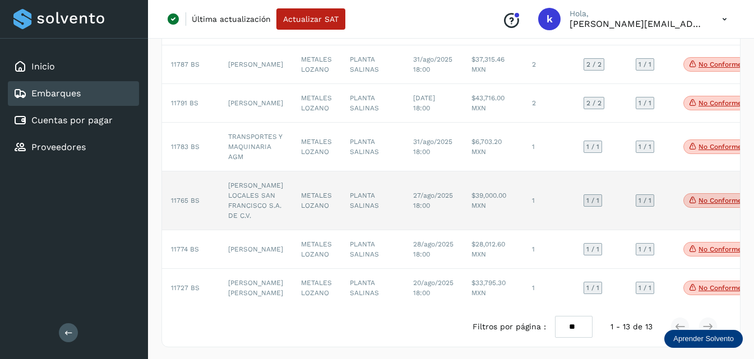
scroll to position [508, 0]
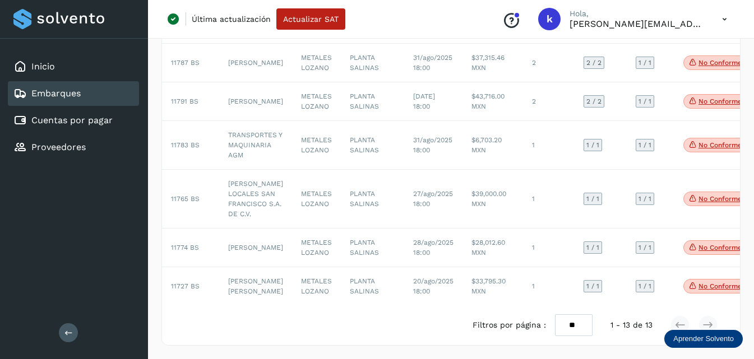
click at [561, 326] on select "** ** **" at bounding box center [574, 325] width 38 height 22
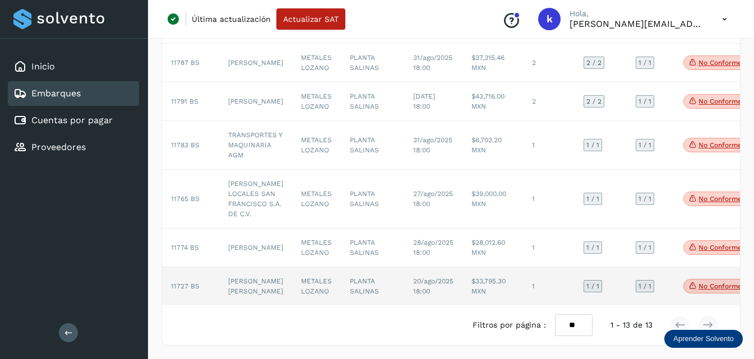
click at [330, 282] on td "METALES LOZANO" at bounding box center [316, 286] width 49 height 38
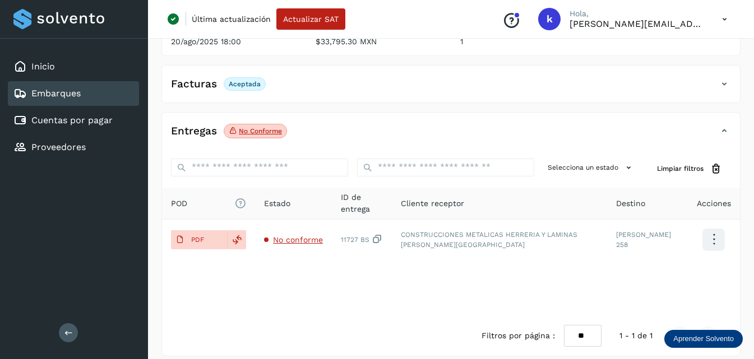
scroll to position [184, 0]
